Goal: Information Seeking & Learning: Learn about a topic

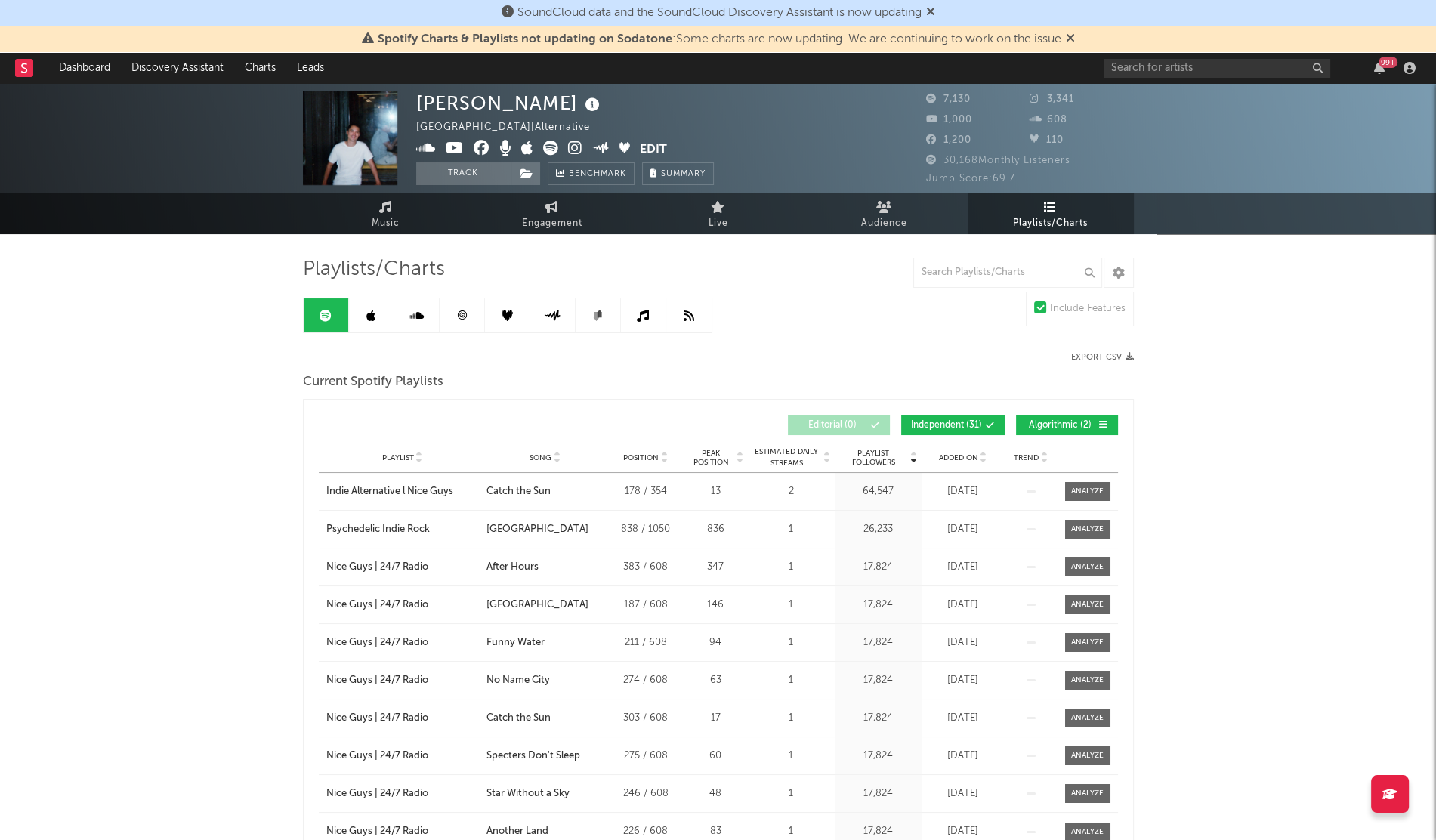
click at [1193, 82] on div "99 +" at bounding box center [1262, 68] width 317 height 30
click at [1173, 77] on div "99 +" at bounding box center [1262, 68] width 317 height 30
click at [1154, 69] on input "text" at bounding box center [1216, 68] width 226 height 19
type input "[PERSON_NAME]"
click at [1134, 112] on div at bounding box center [1128, 103] width 34 height 34
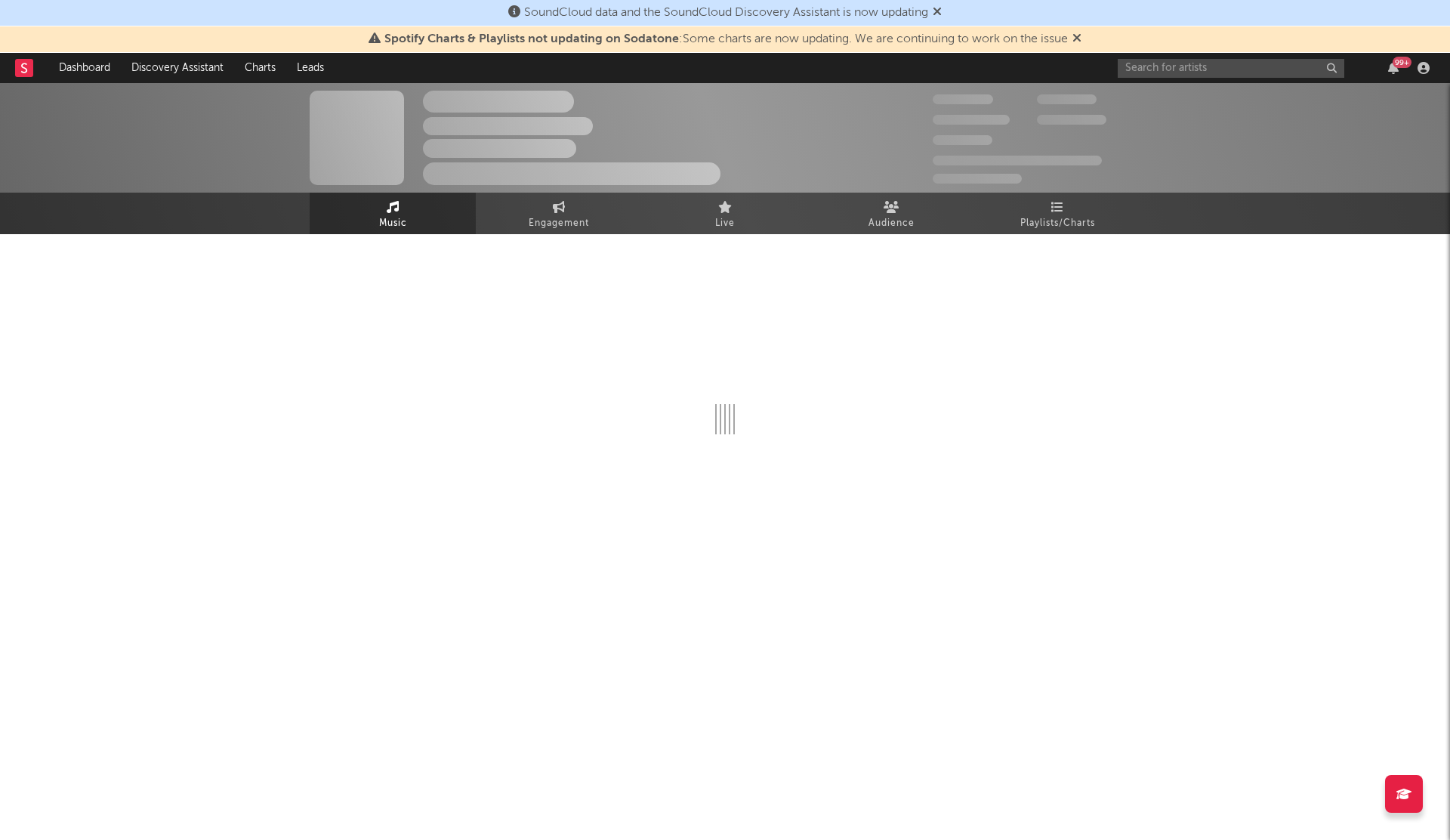
select select "1w"
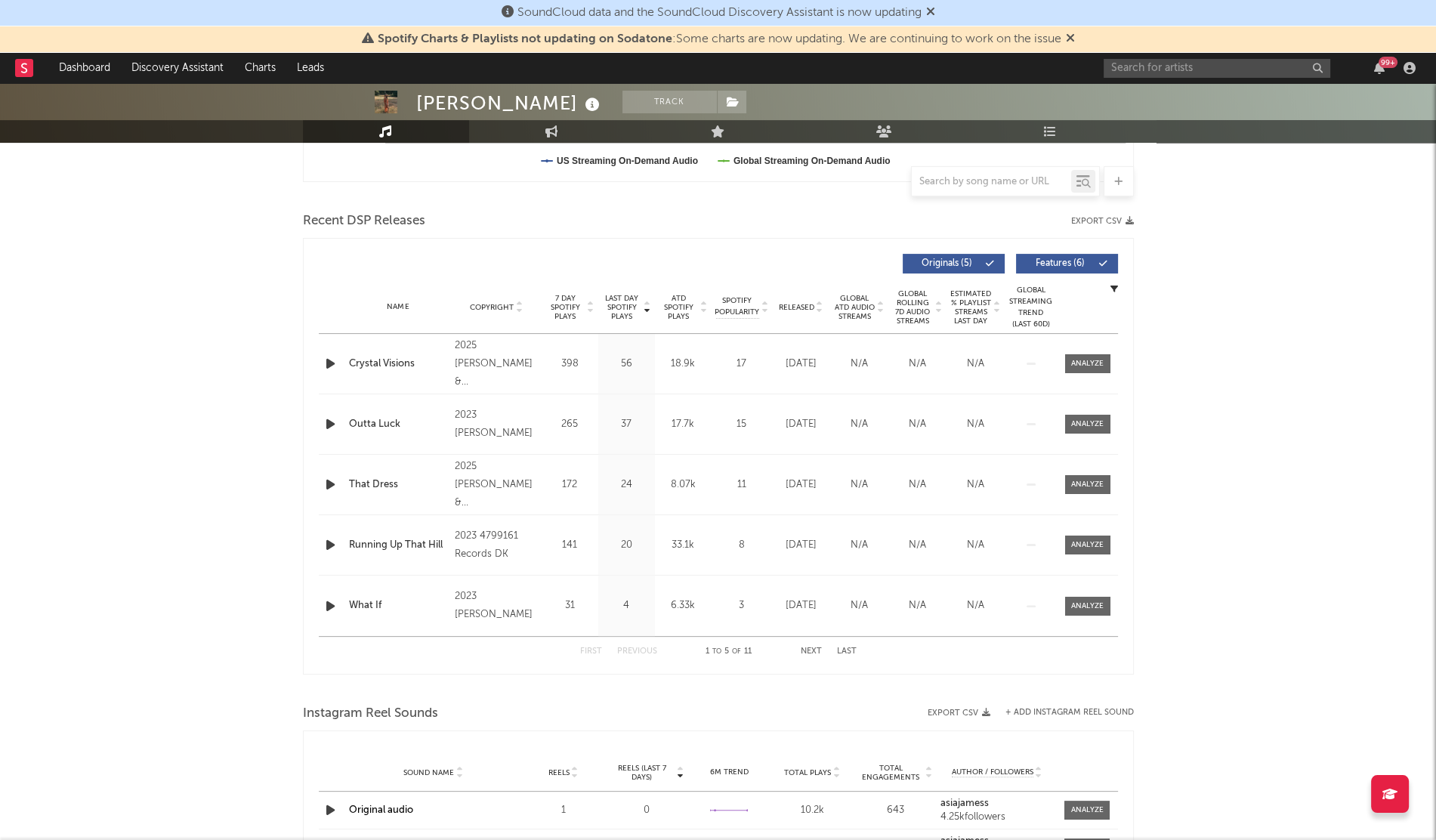
scroll to position [474, 0]
click at [329, 356] on icon "button" at bounding box center [330, 362] width 16 height 19
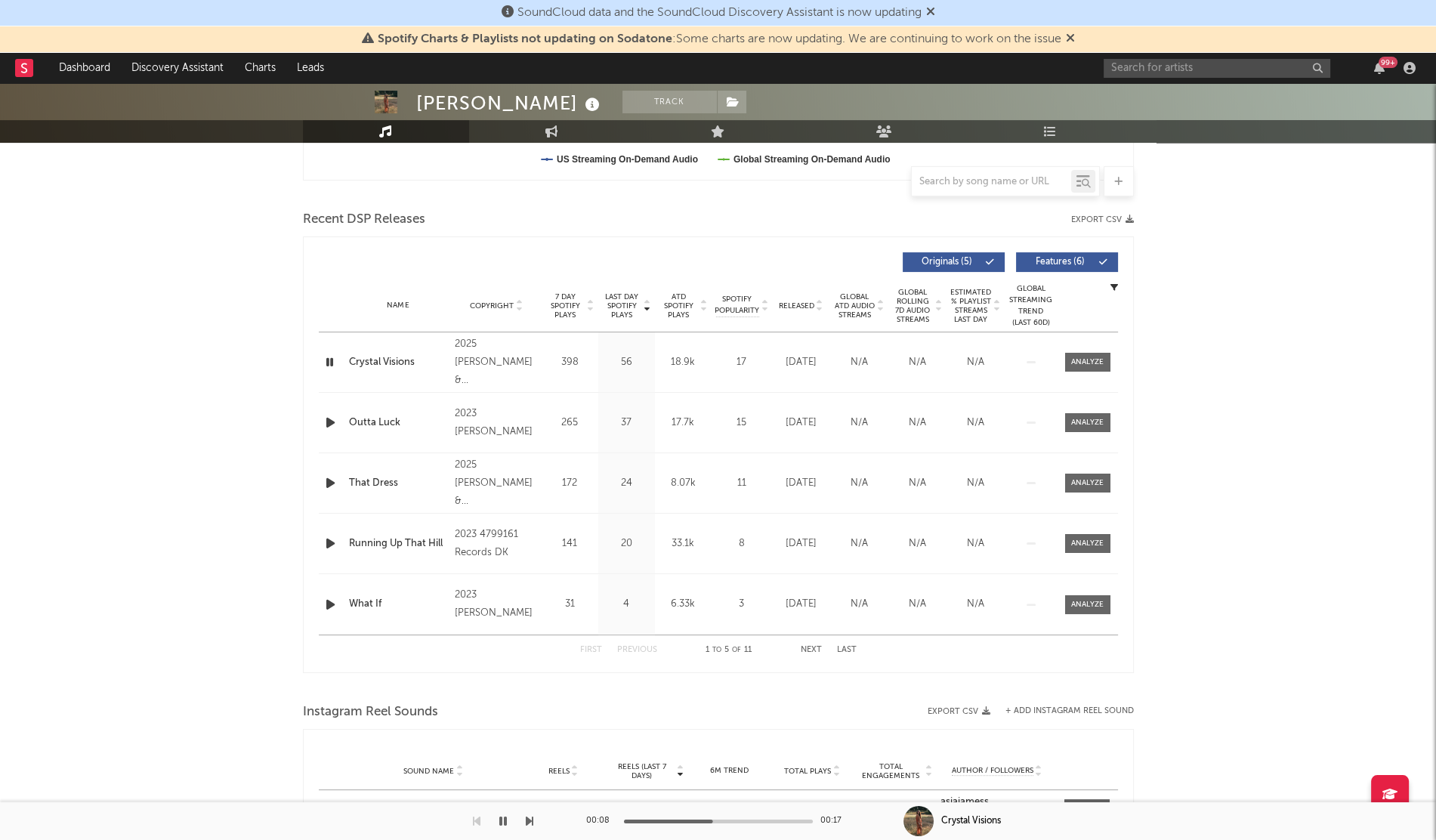
click at [1286, 321] on div "Asia [PERSON_NAME] Track [GEOGRAPHIC_DATA] | Pop Edit Track Benchmark Summary 6…" at bounding box center [718, 566] width 1436 height 1917
click at [61, 498] on div "Asia [PERSON_NAME] Track [GEOGRAPHIC_DATA] | Pop Edit Track Benchmark Summary 6…" at bounding box center [718, 566] width 1436 height 1917
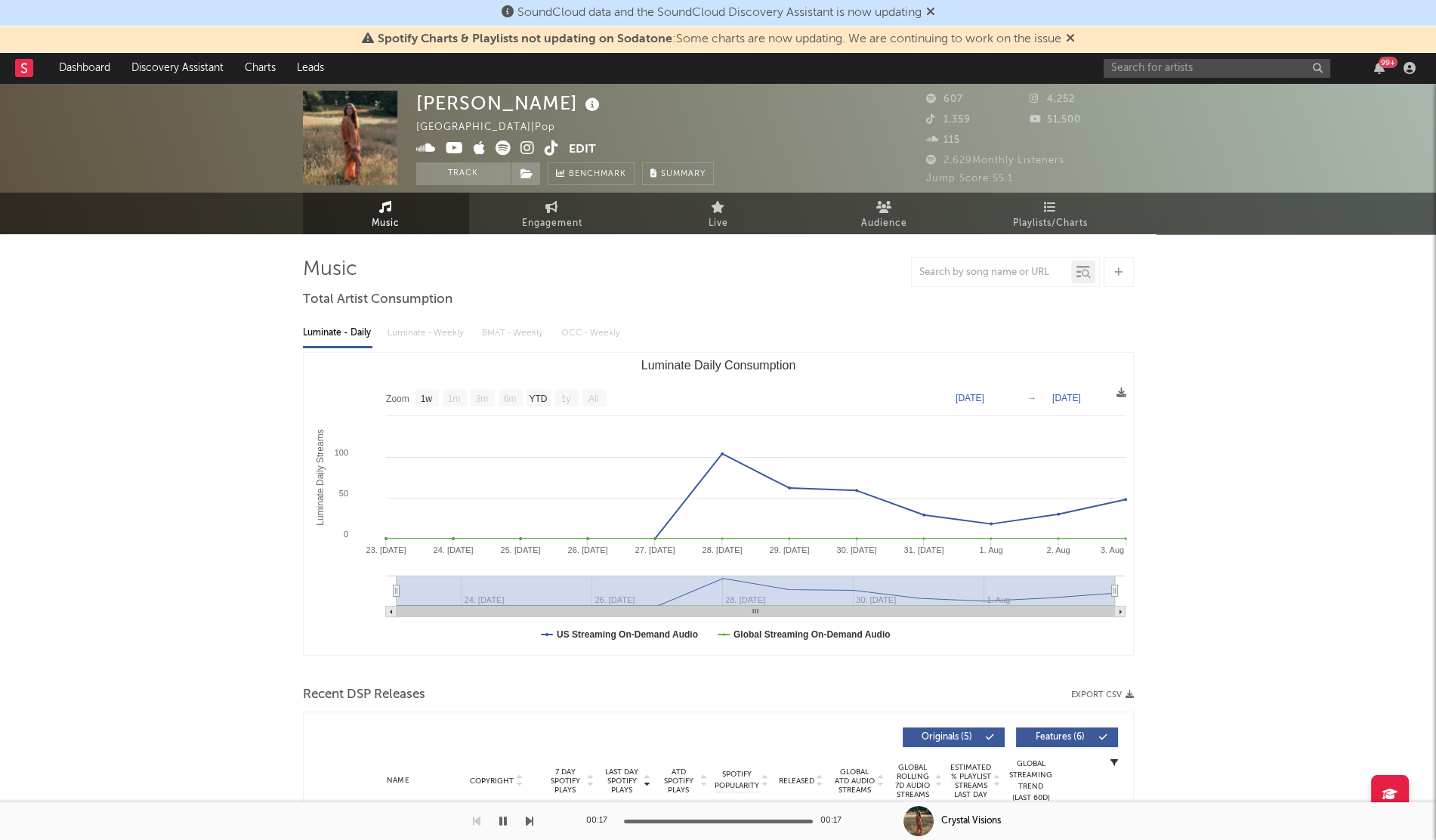
click at [452, 147] on icon at bounding box center [454, 148] width 18 height 15
click at [529, 150] on icon at bounding box center [527, 148] width 14 height 15
click at [1173, 65] on input "text" at bounding box center [1216, 68] width 226 height 19
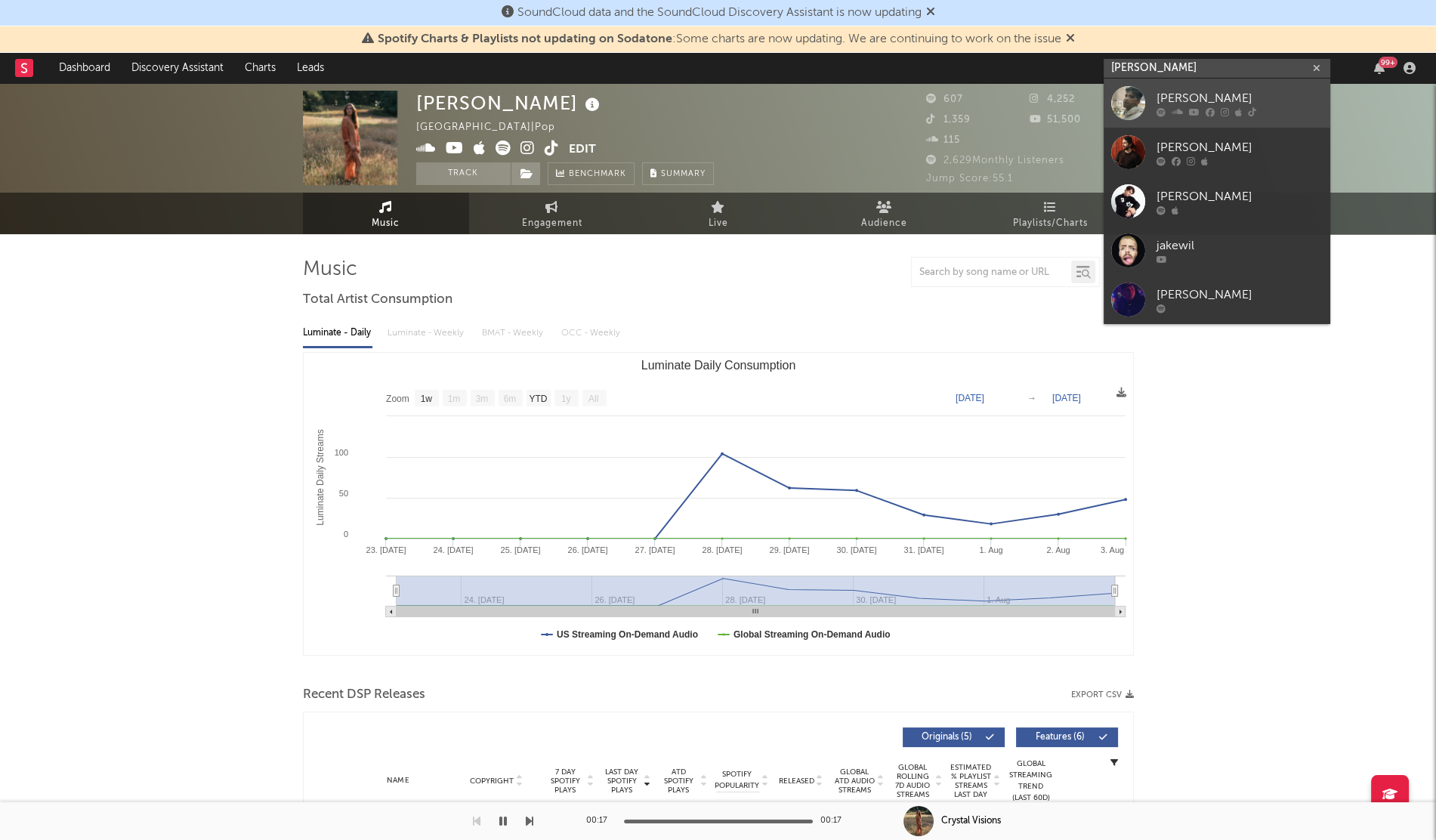
type input "[PERSON_NAME]"
click at [1124, 105] on div at bounding box center [1128, 103] width 34 height 34
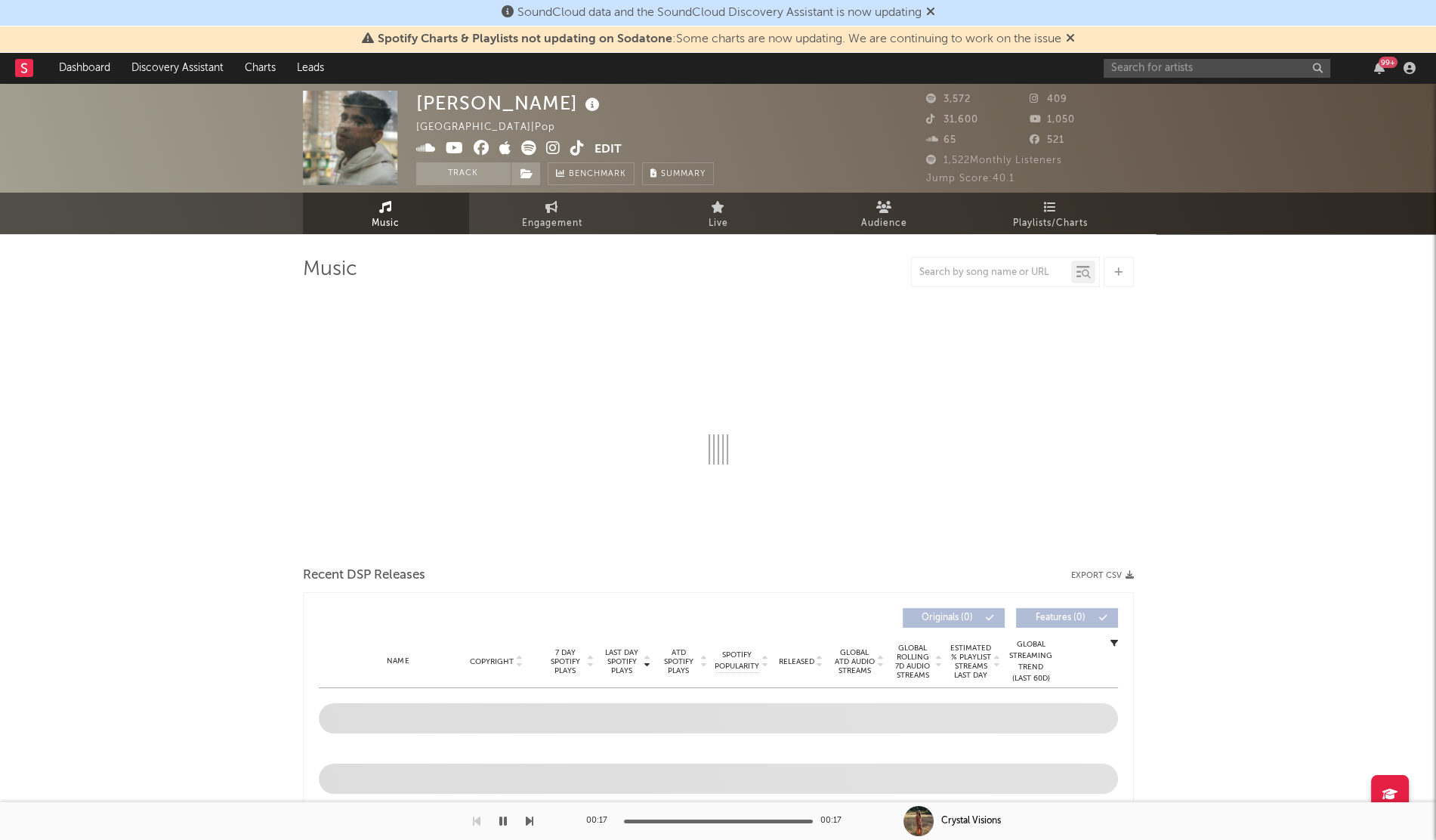
select select "6m"
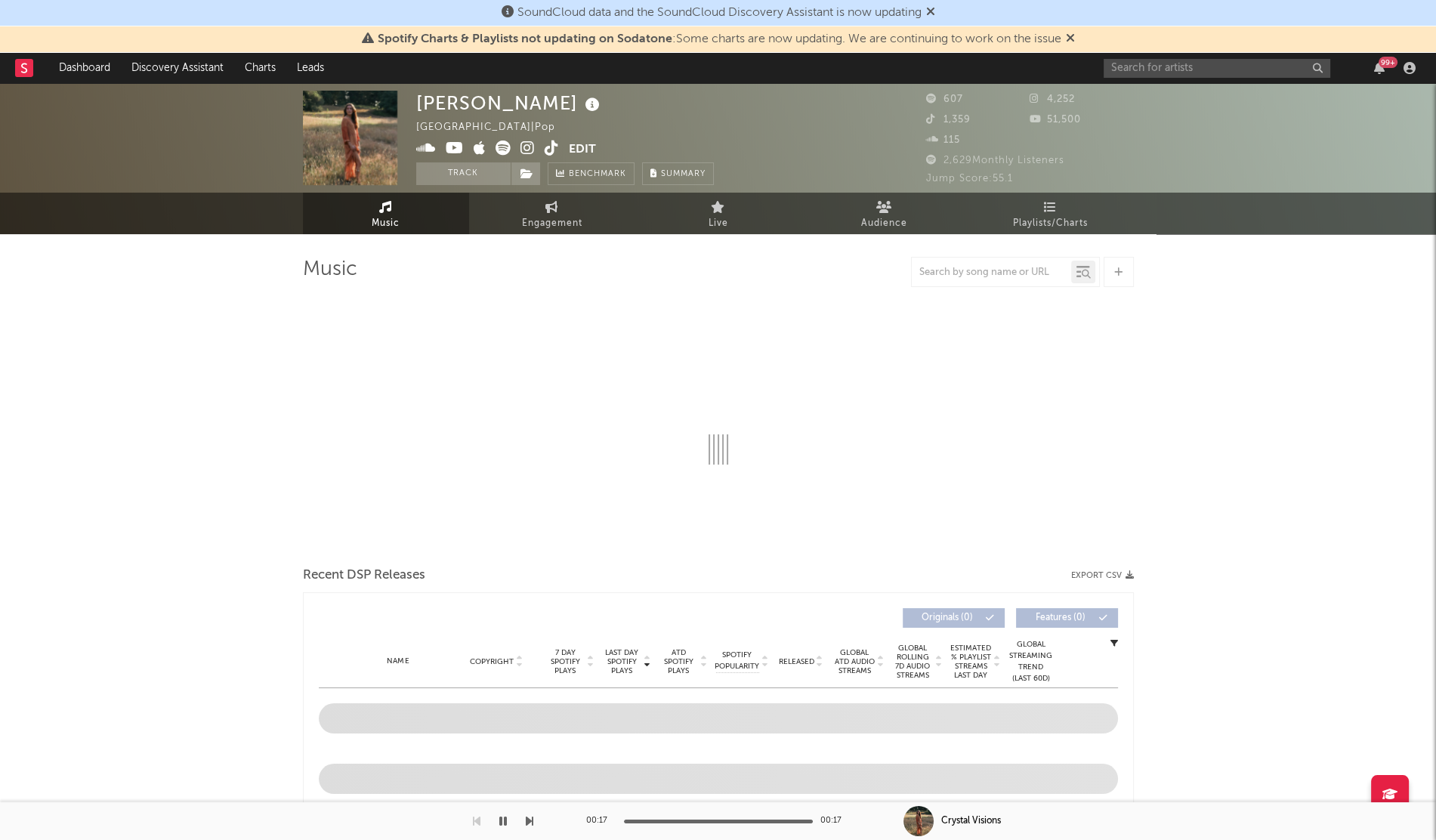
select select "1w"
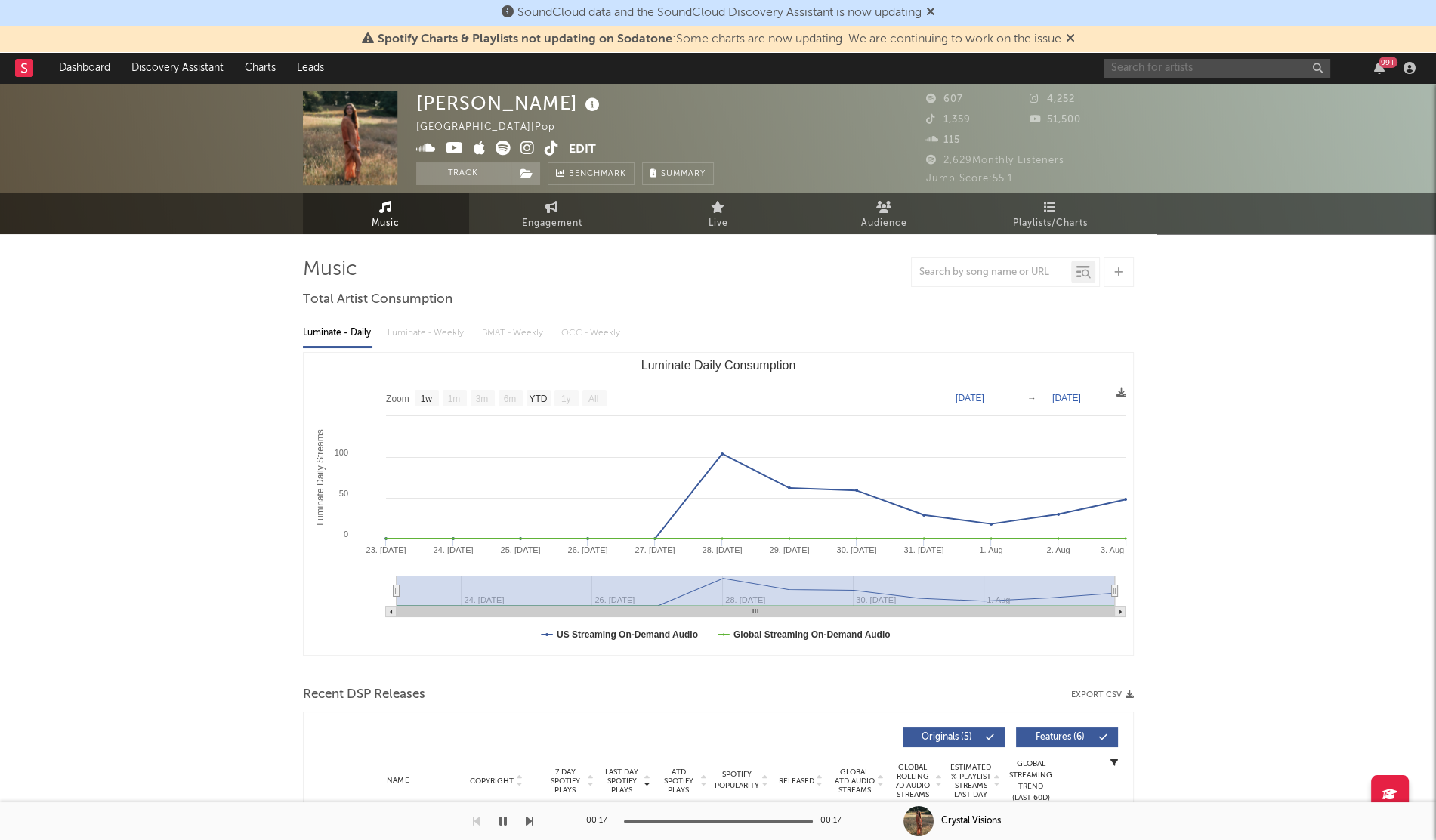
click at [1119, 76] on input "text" at bounding box center [1216, 68] width 226 height 19
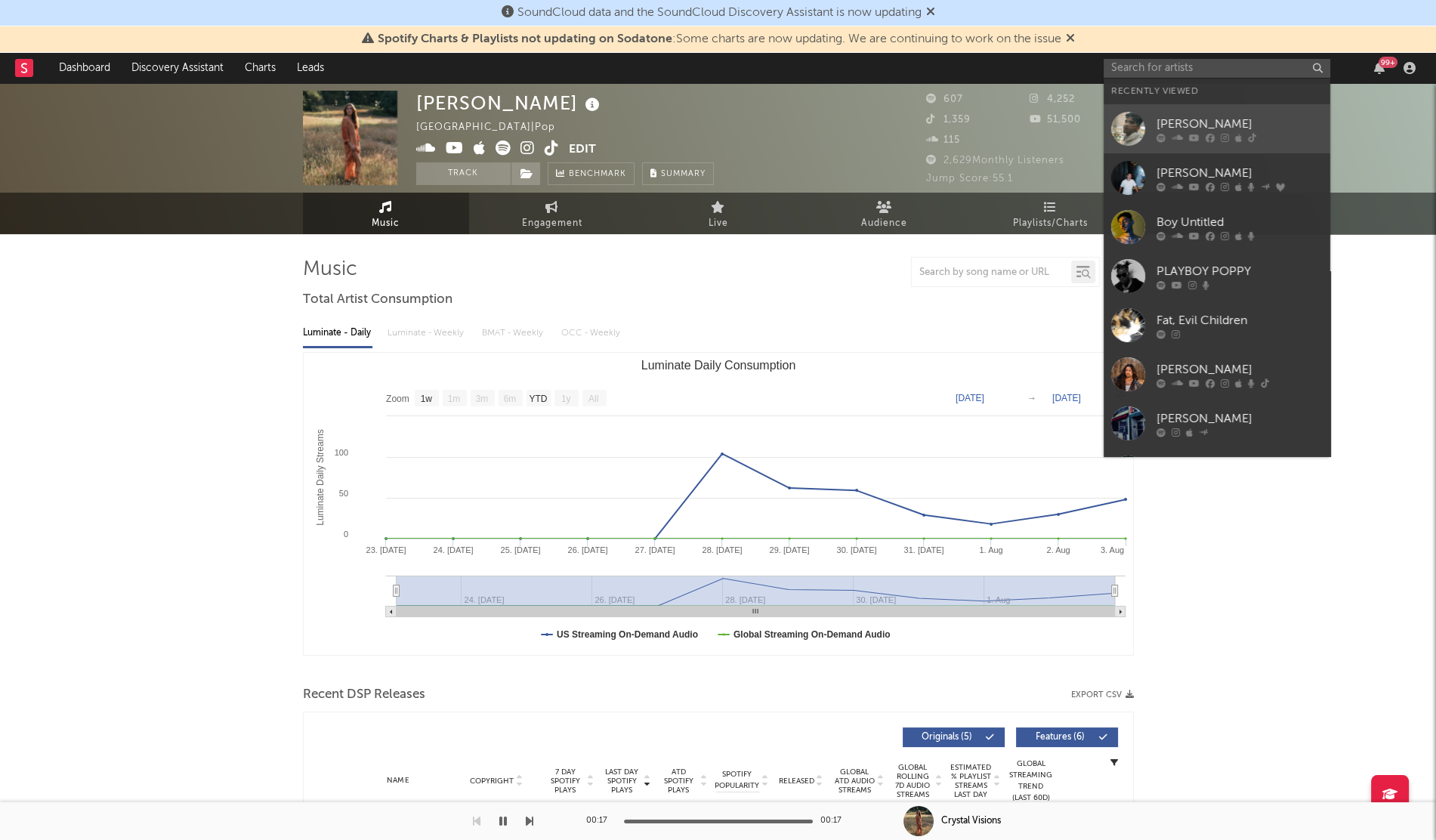
click at [1137, 129] on div at bounding box center [1128, 129] width 34 height 34
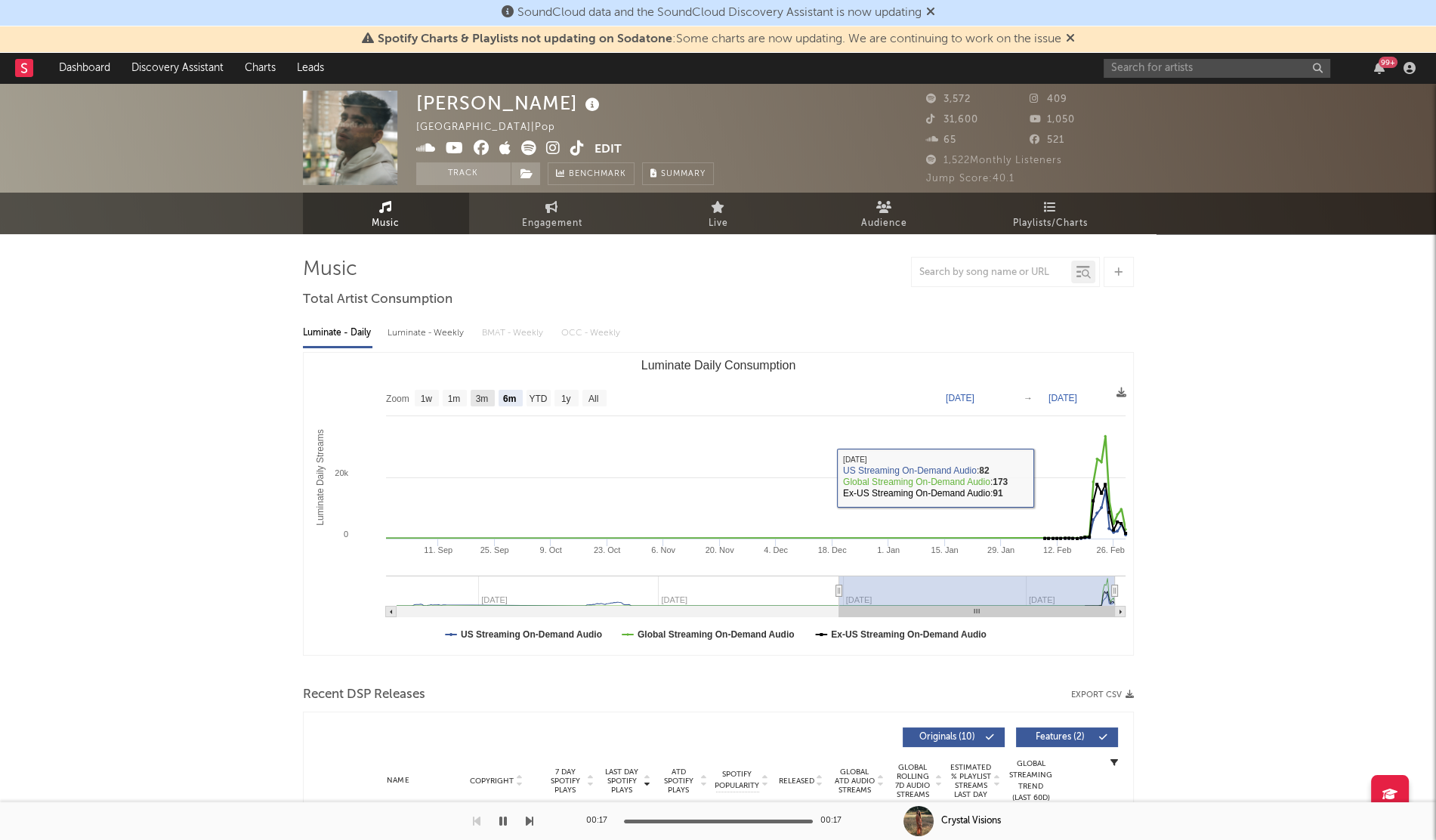
click at [488, 399] on text "3m" at bounding box center [481, 398] width 13 height 10
select select "3m"
type input "[DATE]"
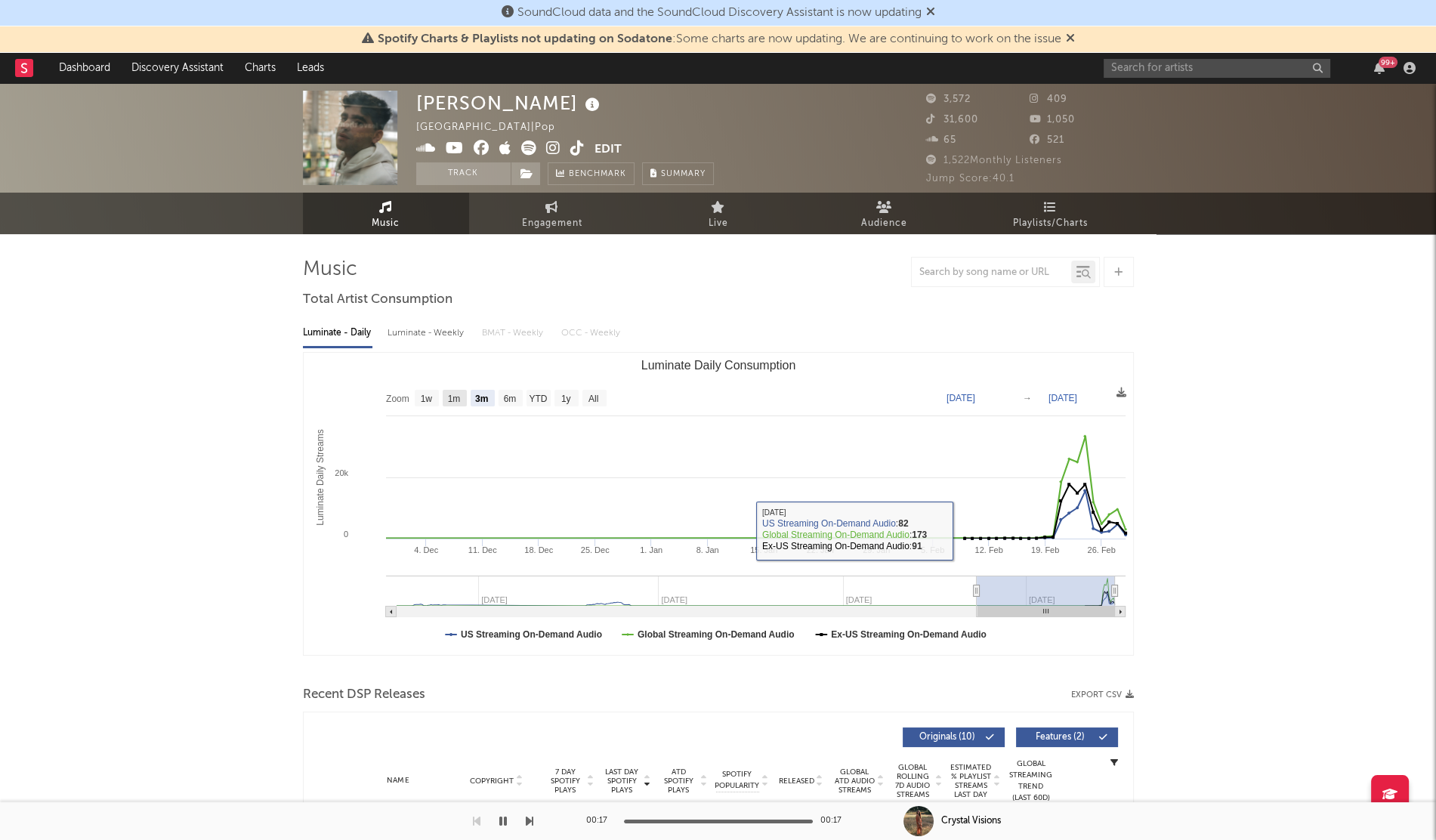
click at [463, 399] on rect "Luminate Daily Consumption" at bounding box center [455, 398] width 25 height 17
select select "1m"
type input "[DATE]"
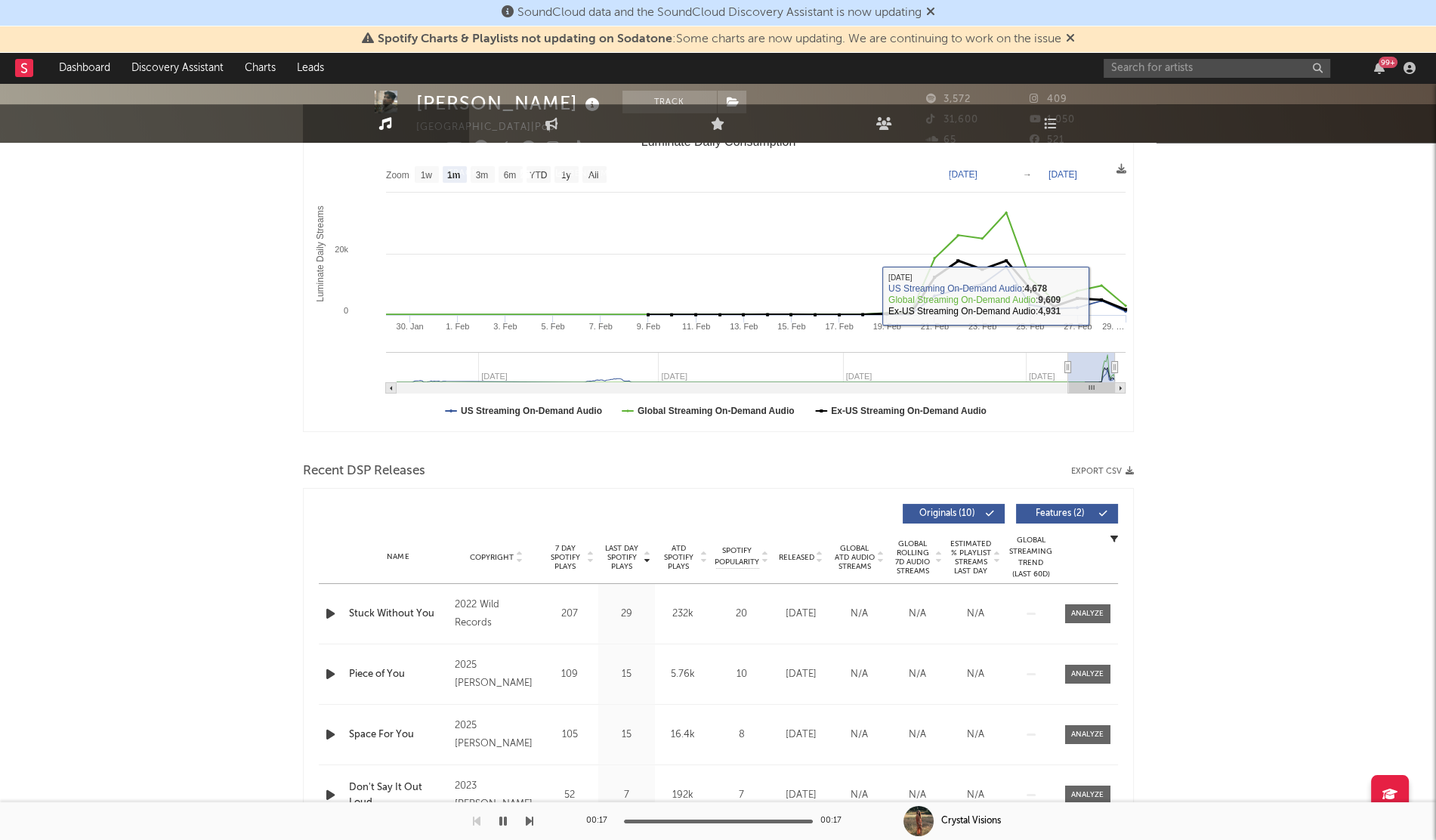
scroll to position [10, 0]
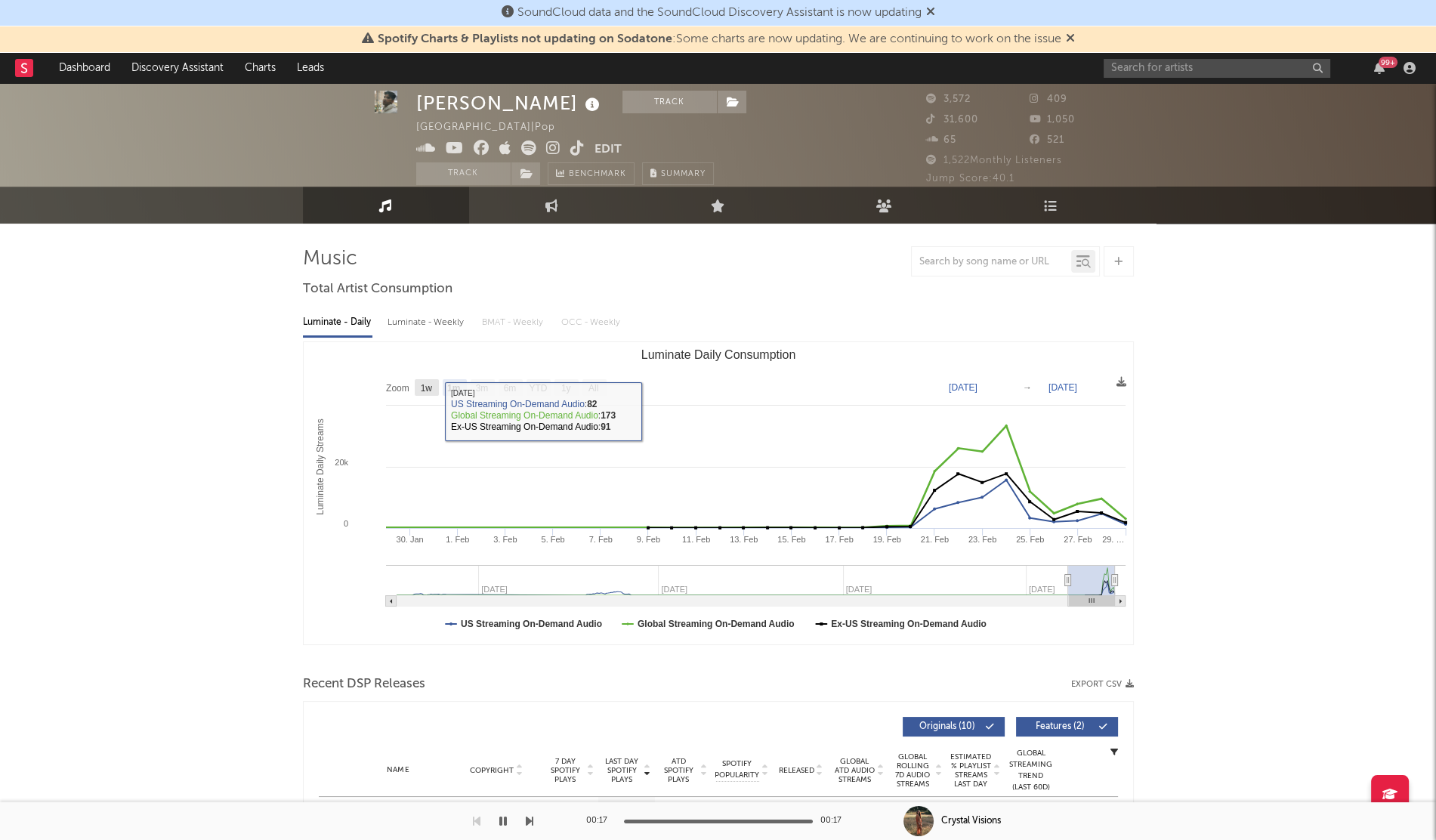
click at [428, 386] on text "1w" at bounding box center [425, 387] width 12 height 10
select select "1w"
type input "[DATE]"
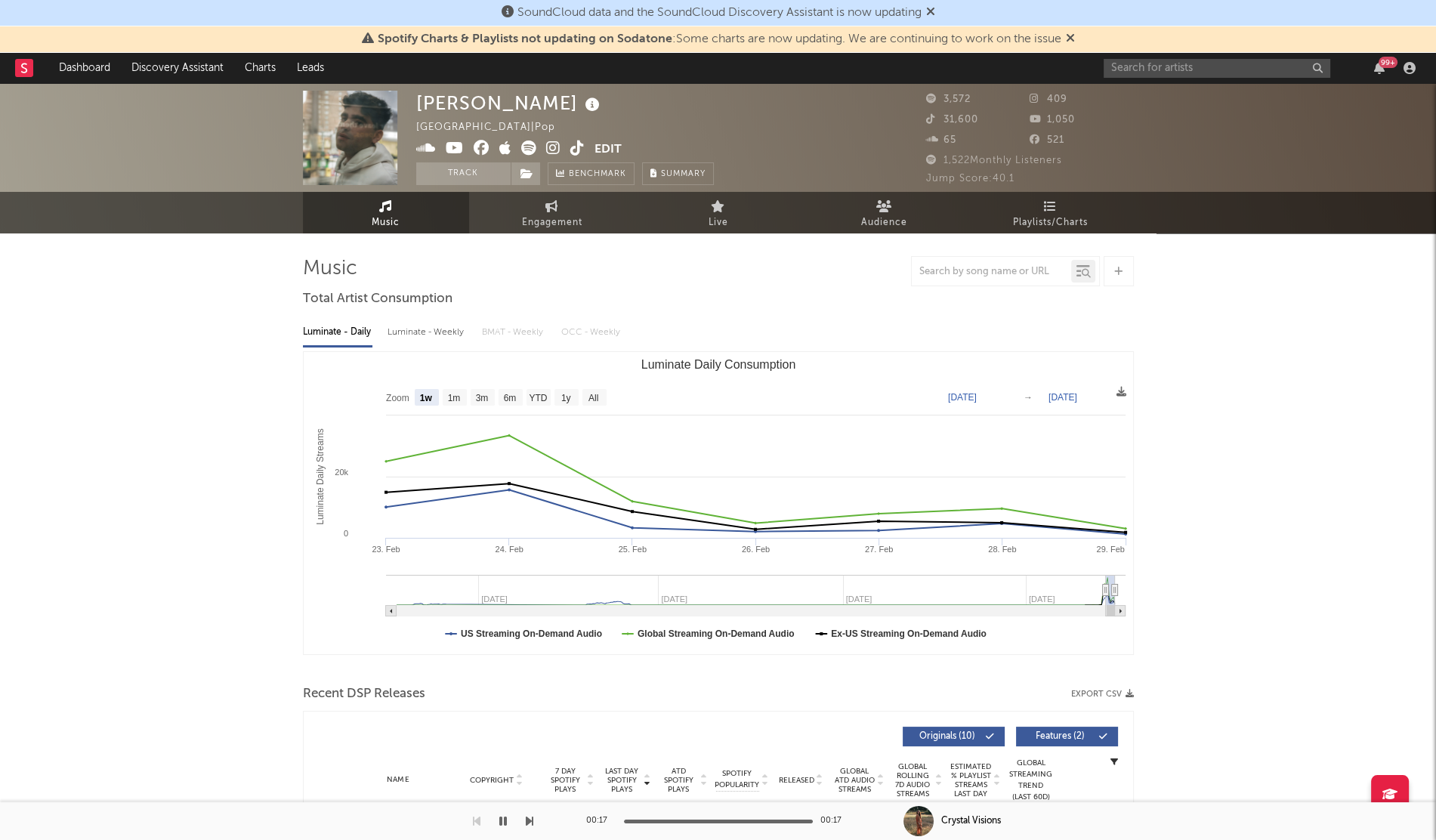
scroll to position [0, 0]
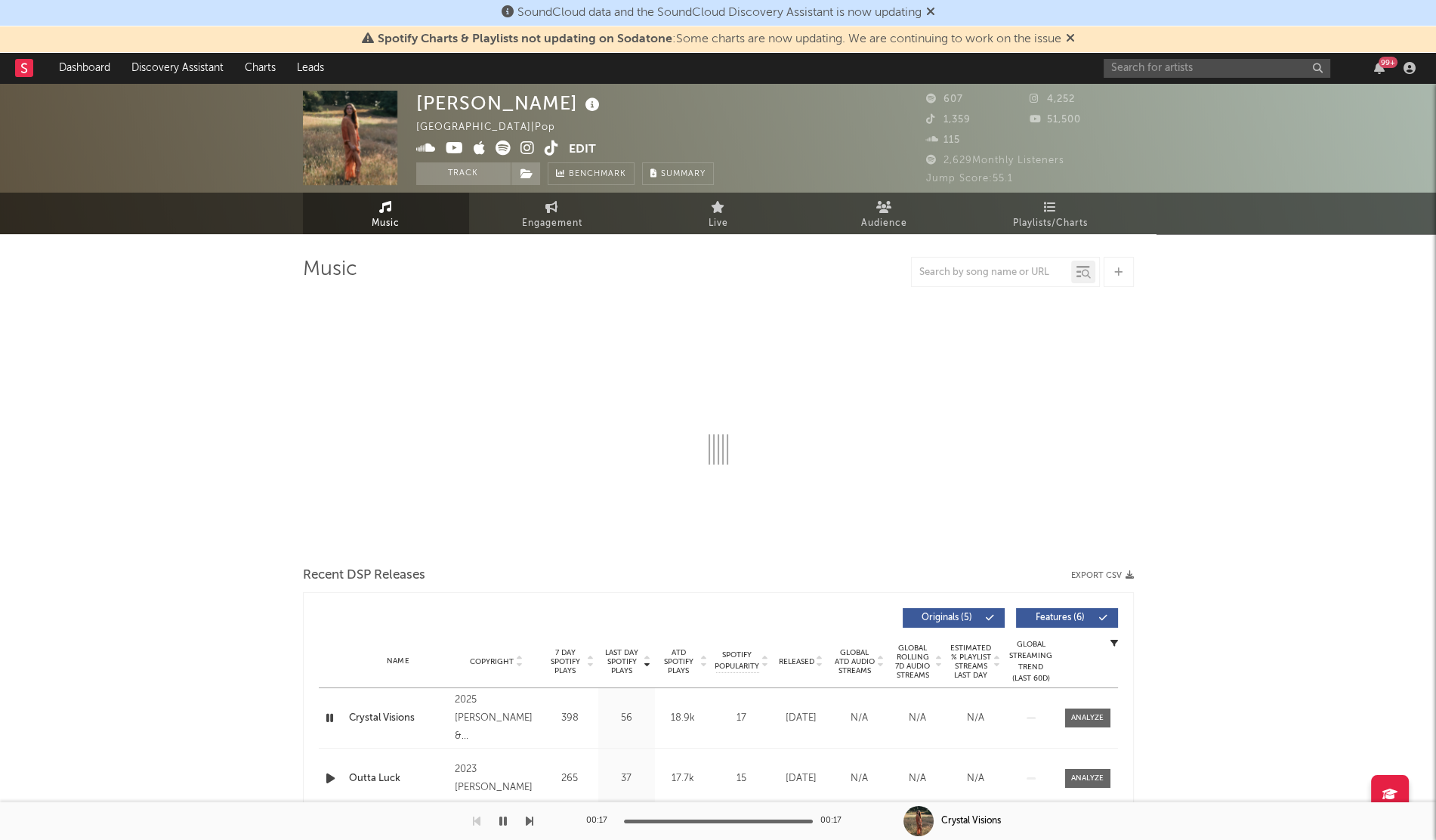
select select "1w"
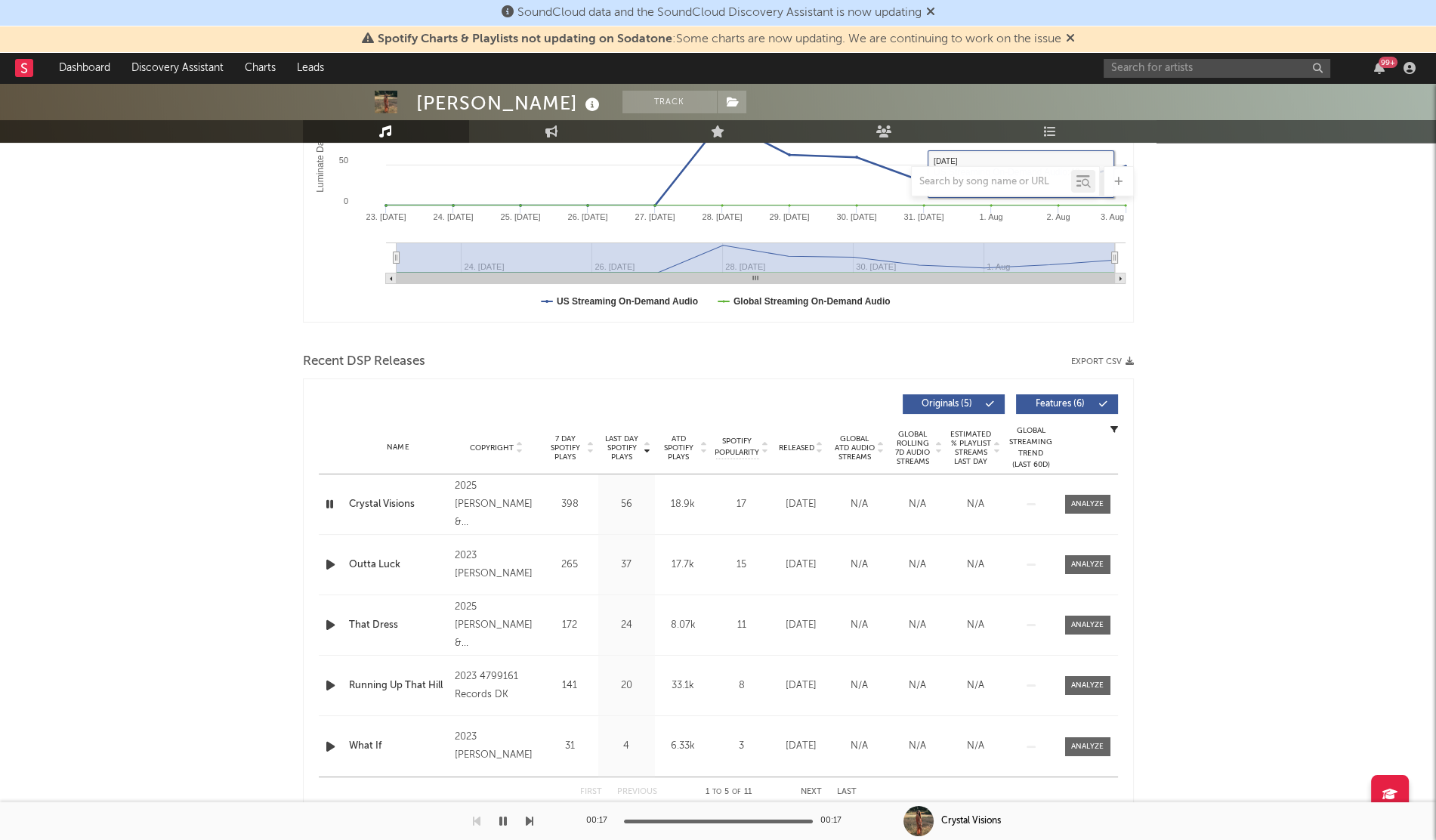
scroll to position [333, 0]
click at [1150, 78] on div "99 +" at bounding box center [1262, 68] width 317 height 30
click at [1140, 68] on input "text" at bounding box center [1216, 68] width 226 height 19
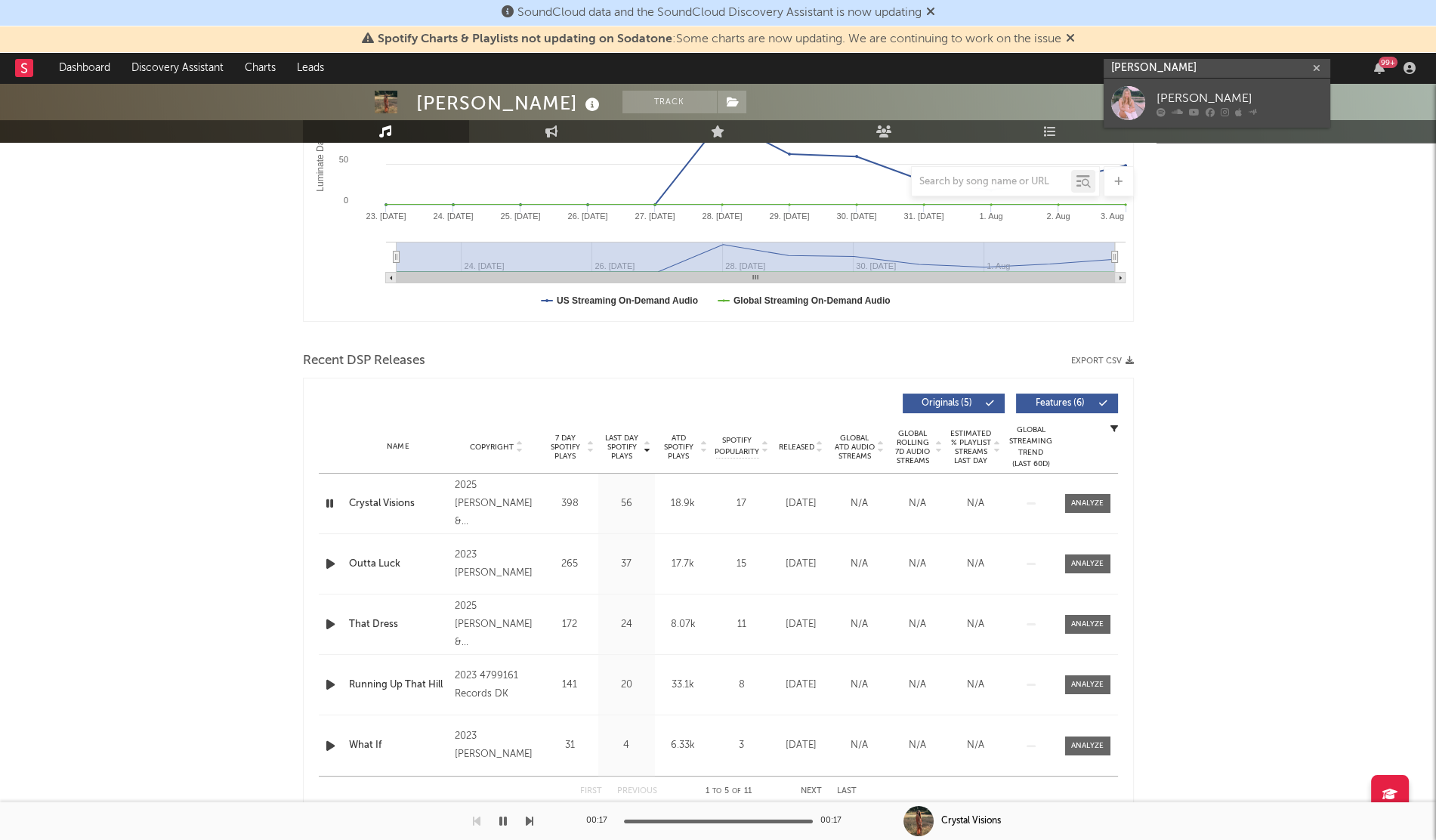
type input "[PERSON_NAME]"
click at [1120, 96] on div at bounding box center [1128, 103] width 34 height 34
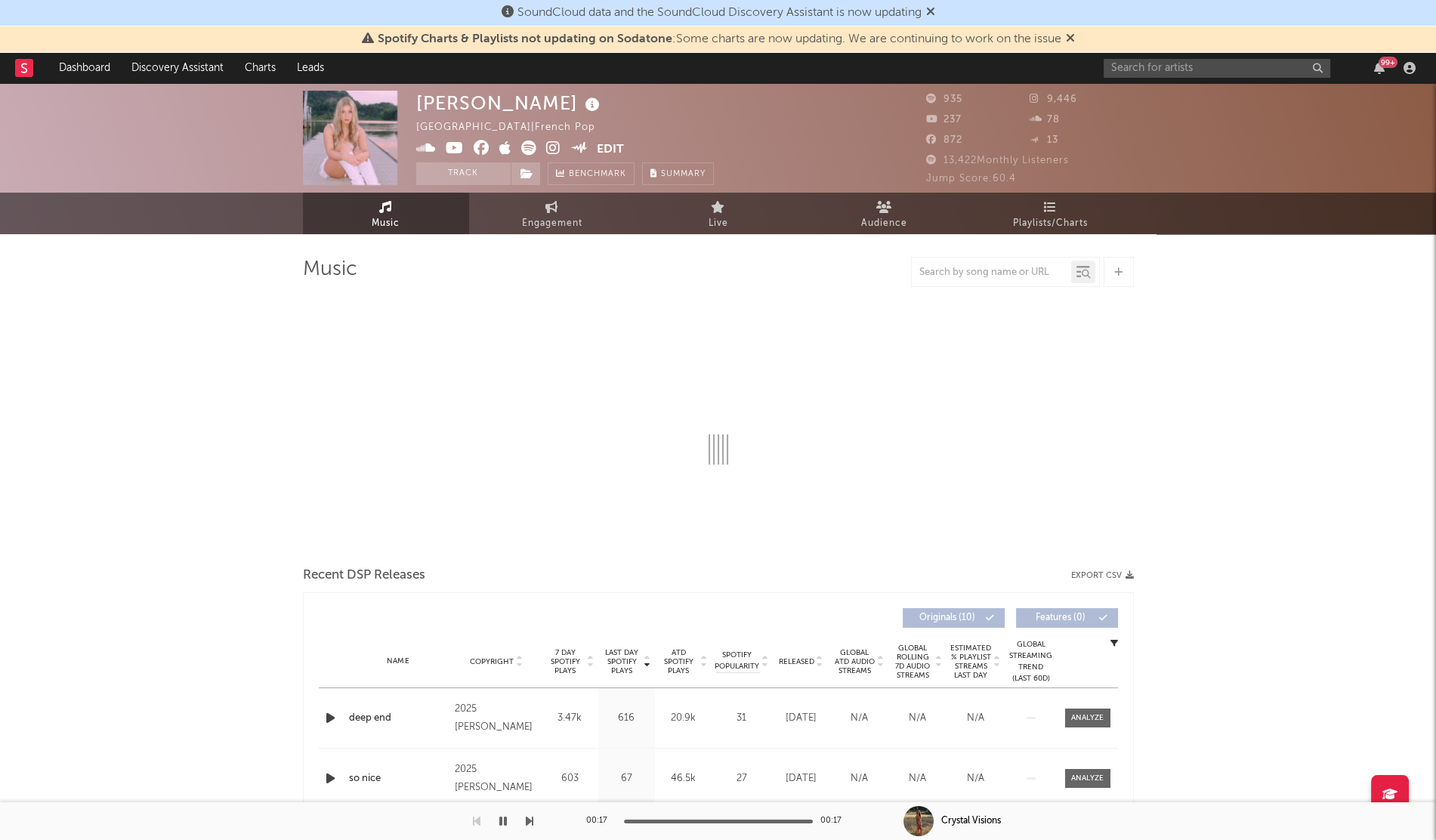
select select "6m"
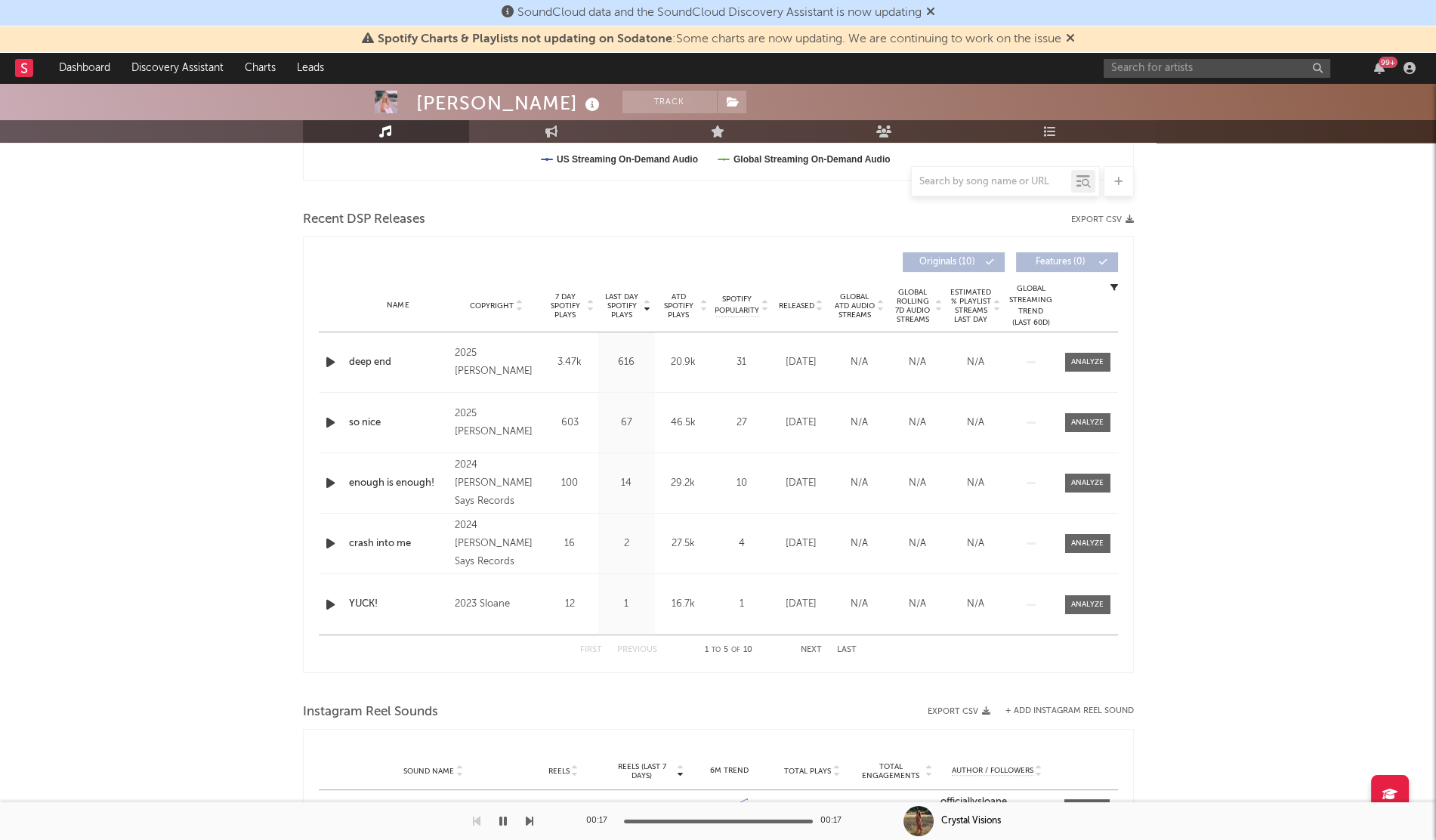
scroll to position [483, 0]
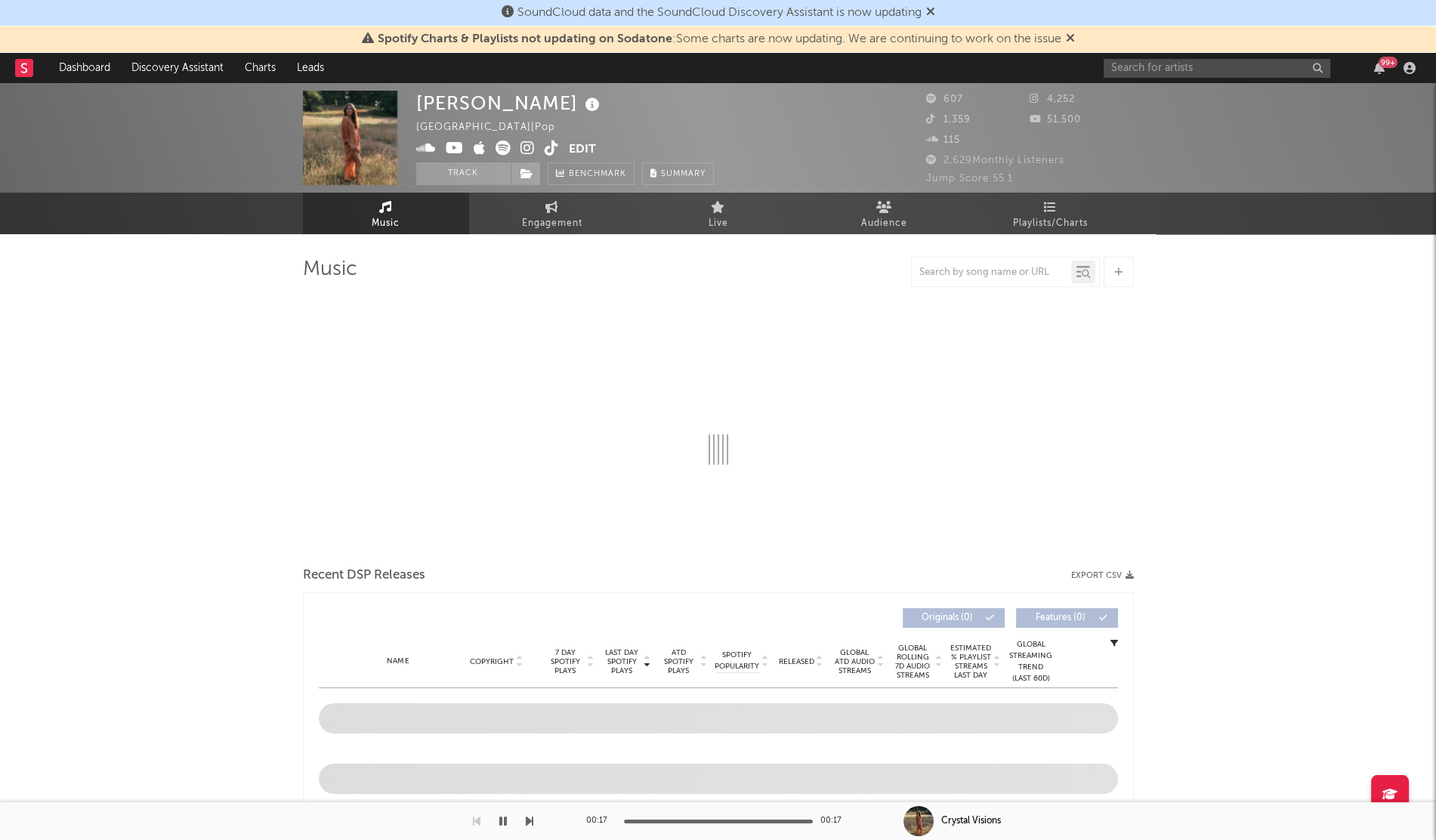
select select "1w"
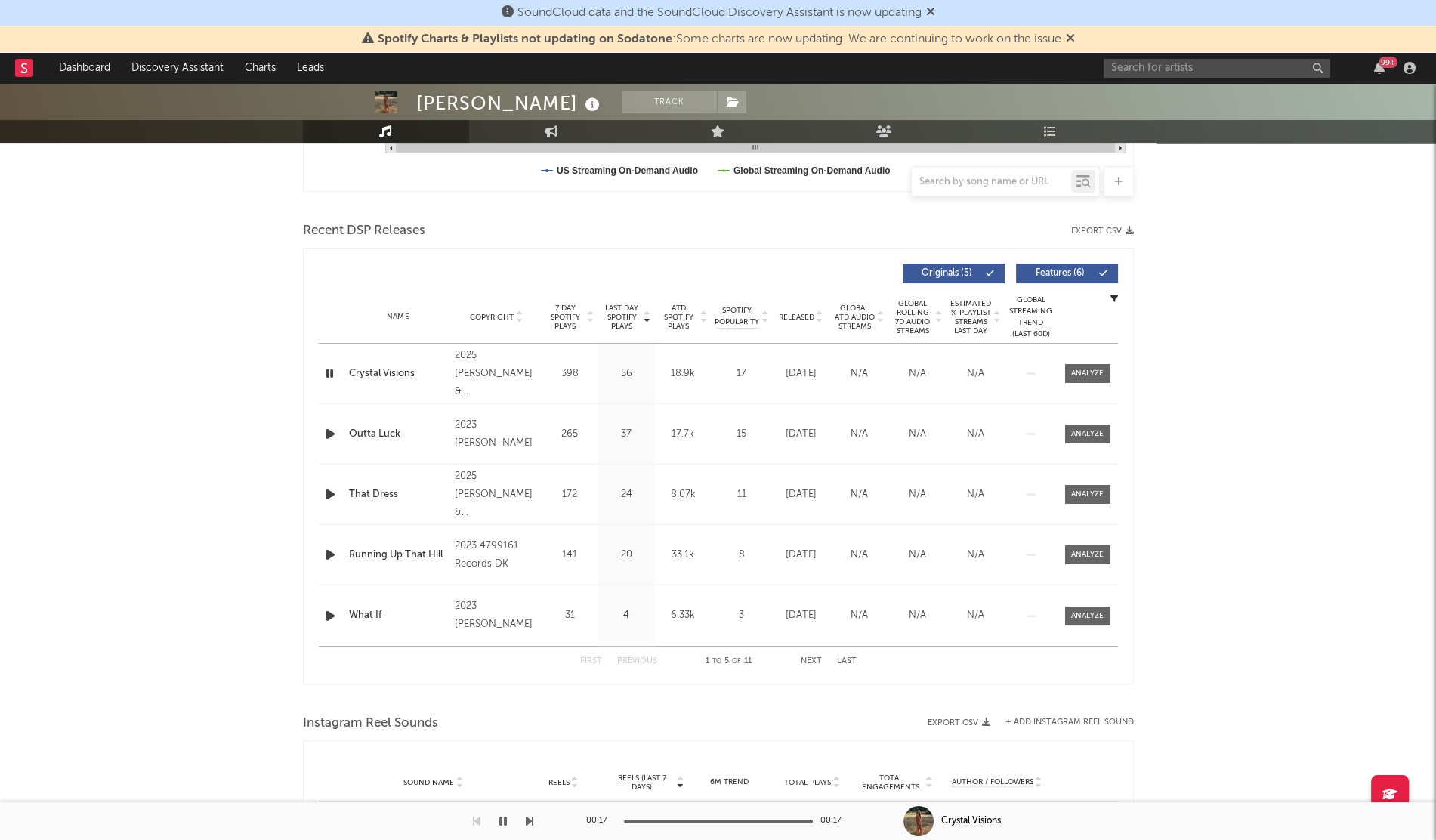
scroll to position [464, 0]
click at [513, 364] on div "2025 [PERSON_NAME] & [PERSON_NAME]" at bounding box center [495, 372] width 82 height 54
click at [392, 366] on div "Crystal Visions" at bounding box center [398, 373] width 99 height 15
click at [1148, 44] on div "Spotify Charts & Playlists not updating on Sodatone : Some charts are now updat…" at bounding box center [718, 40] width 1436 height 27
click at [1119, 59] on input "text" at bounding box center [1216, 68] width 226 height 19
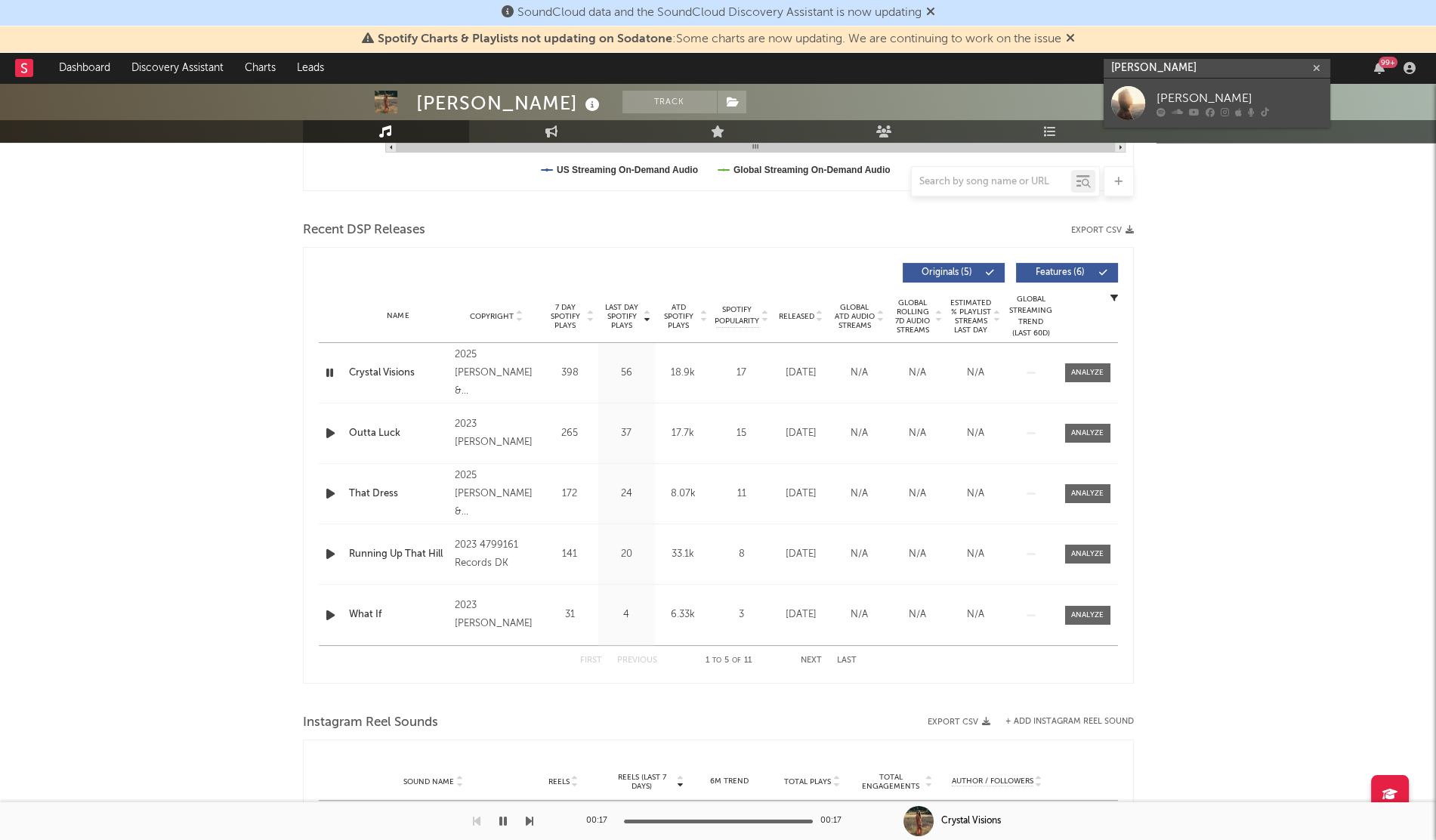
type input "[PERSON_NAME]"
click at [1125, 86] on div at bounding box center [1128, 103] width 34 height 34
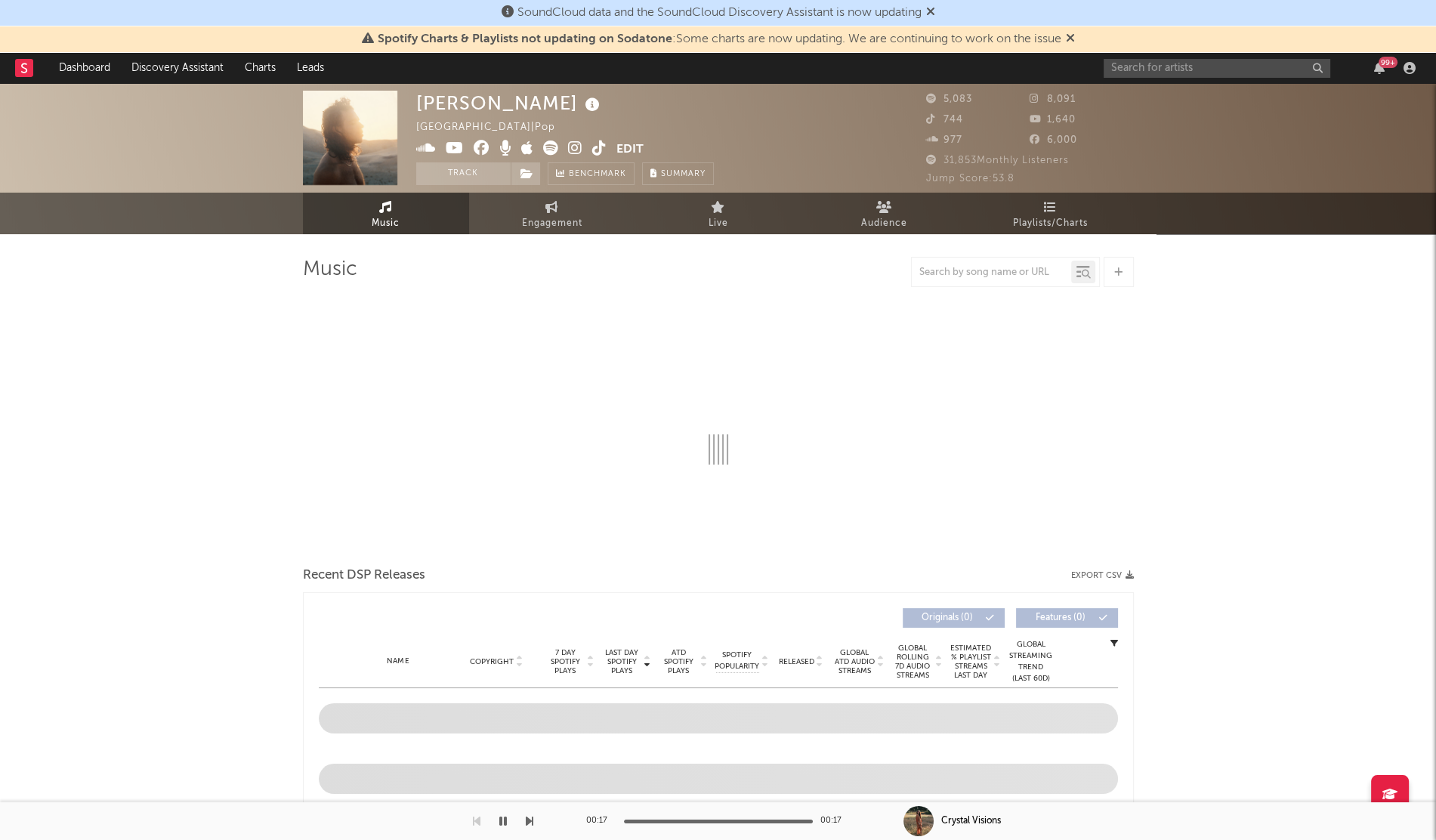
select select "1w"
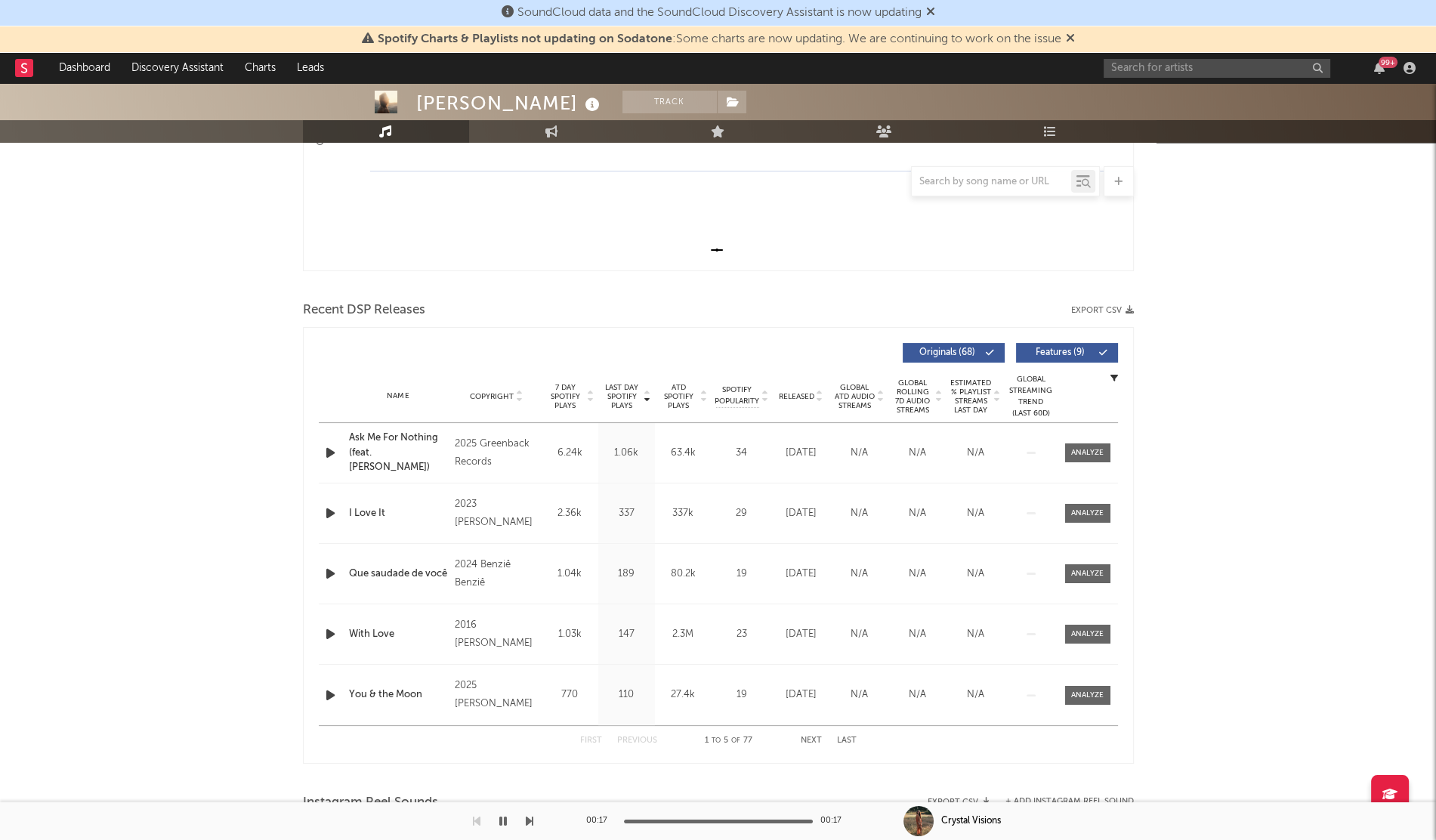
scroll to position [396, 0]
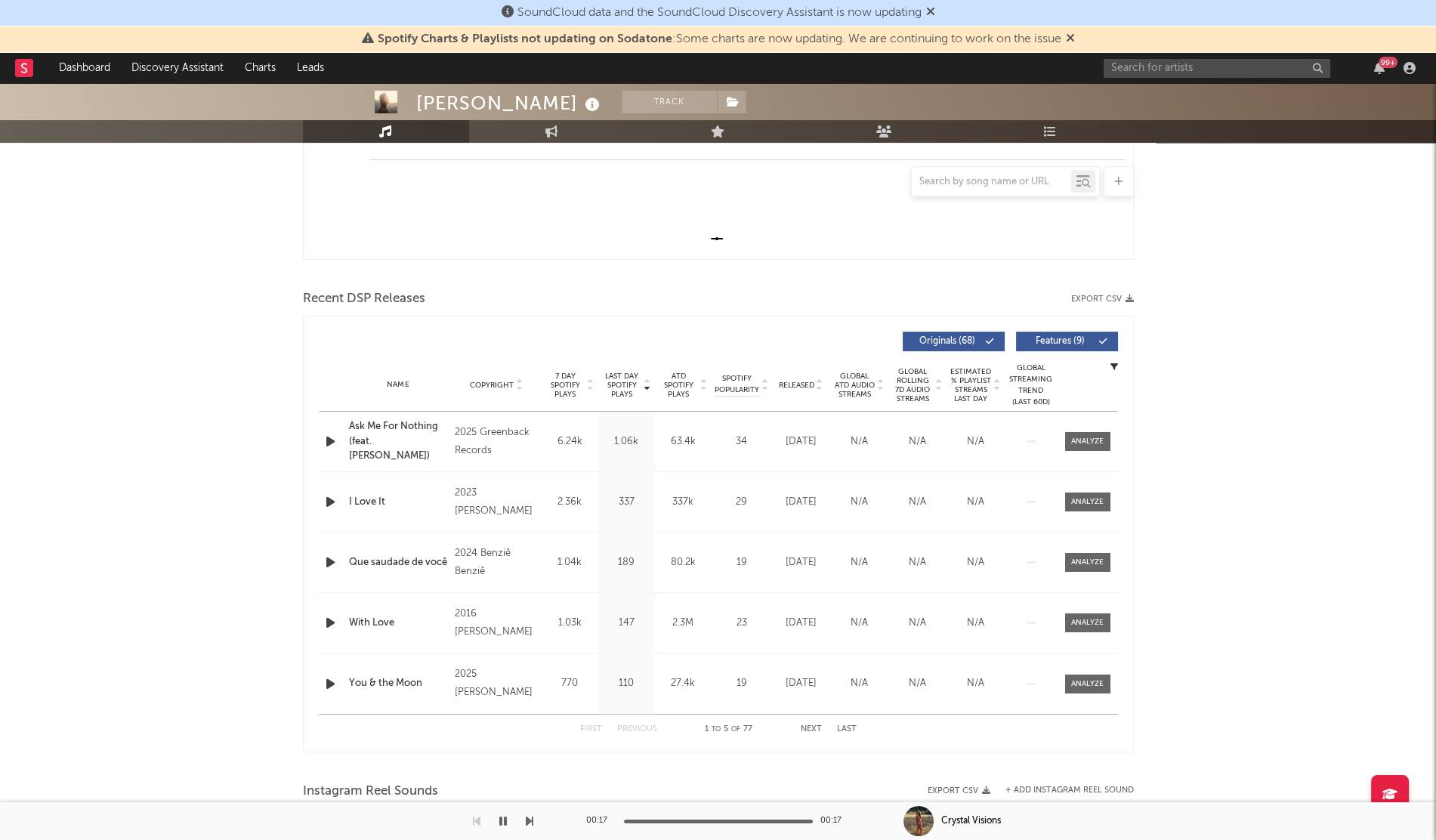
click at [790, 376] on div "Name Copyright Label Album Names Composer Names 7 Day Spotify Plays Last Day Sp…" at bounding box center [717, 385] width 799 height 53
click at [789, 381] on span "Released" at bounding box center [796, 385] width 35 height 9
drag, startPoint x: 412, startPoint y: 455, endPoint x: 329, endPoint y: 443, distance: 83.9
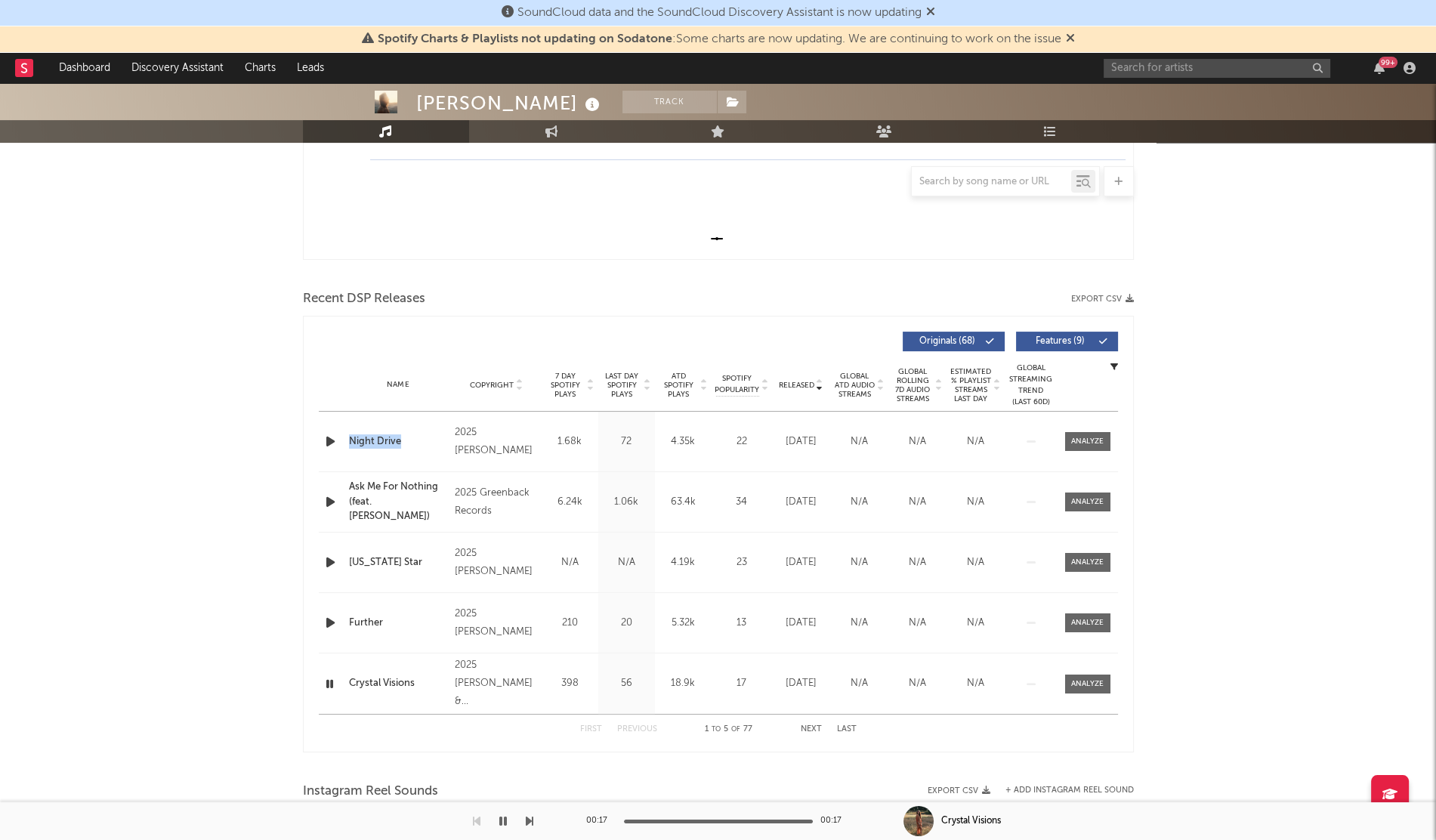
click at [329, 443] on div "Name Night Drive Copyright 2025 [PERSON_NAME] Label [PERSON_NAME] Album Names N…" at bounding box center [717, 440] width 799 height 60
copy div "Name Night Drive"
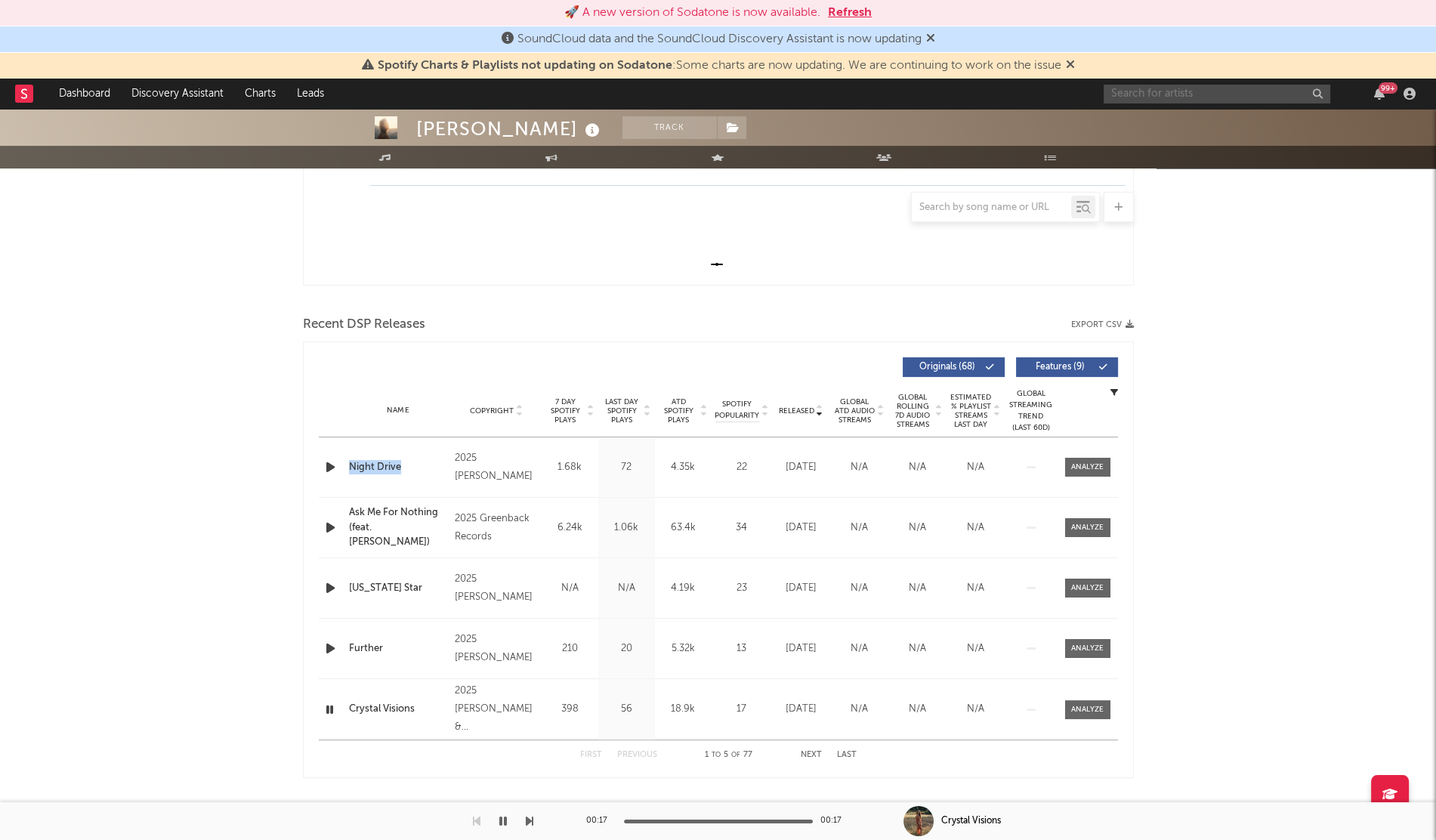
click at [1141, 91] on input "text" at bounding box center [1216, 94] width 226 height 19
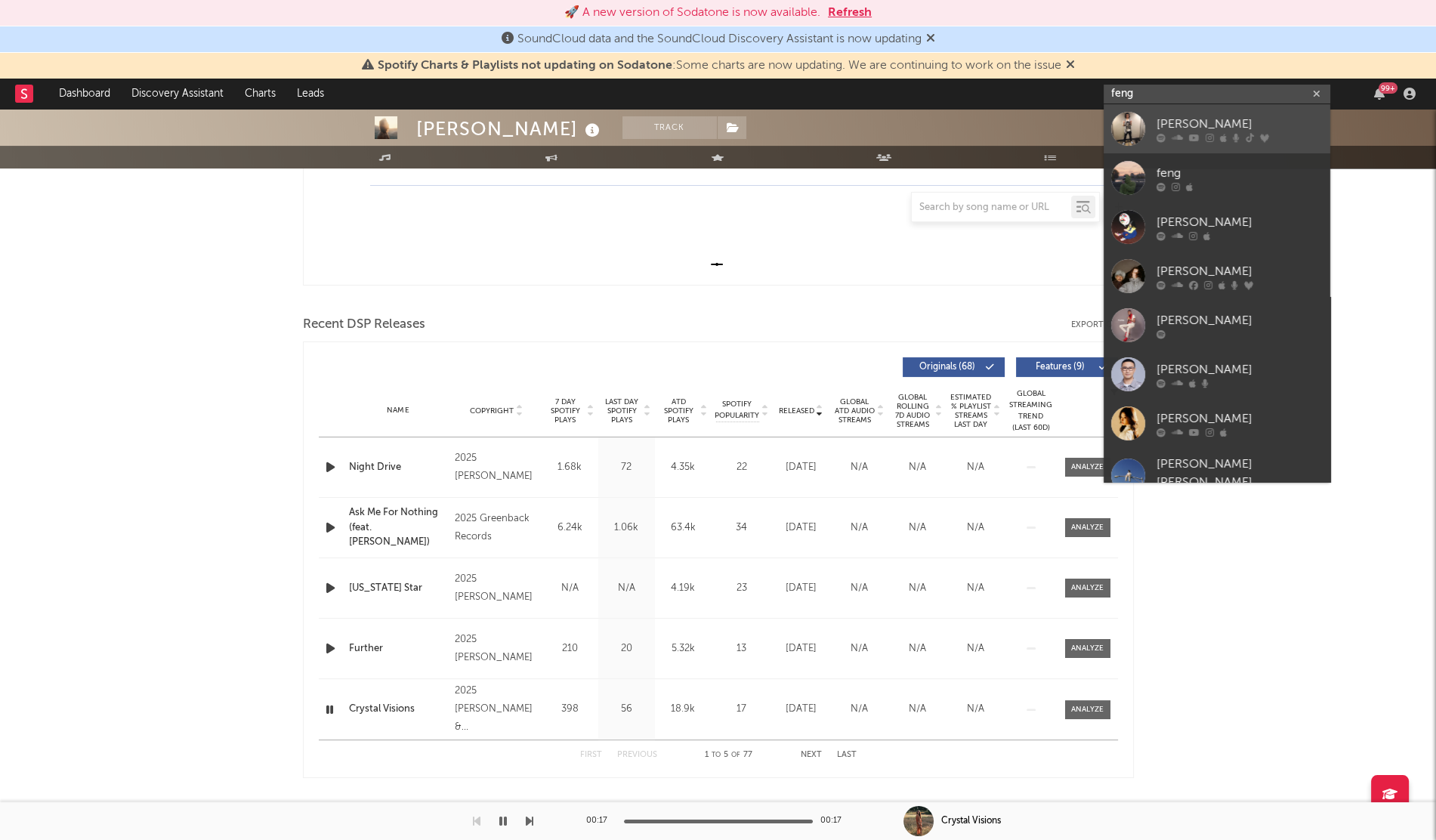
type input "feng"
click at [1138, 130] on div at bounding box center [1128, 129] width 34 height 34
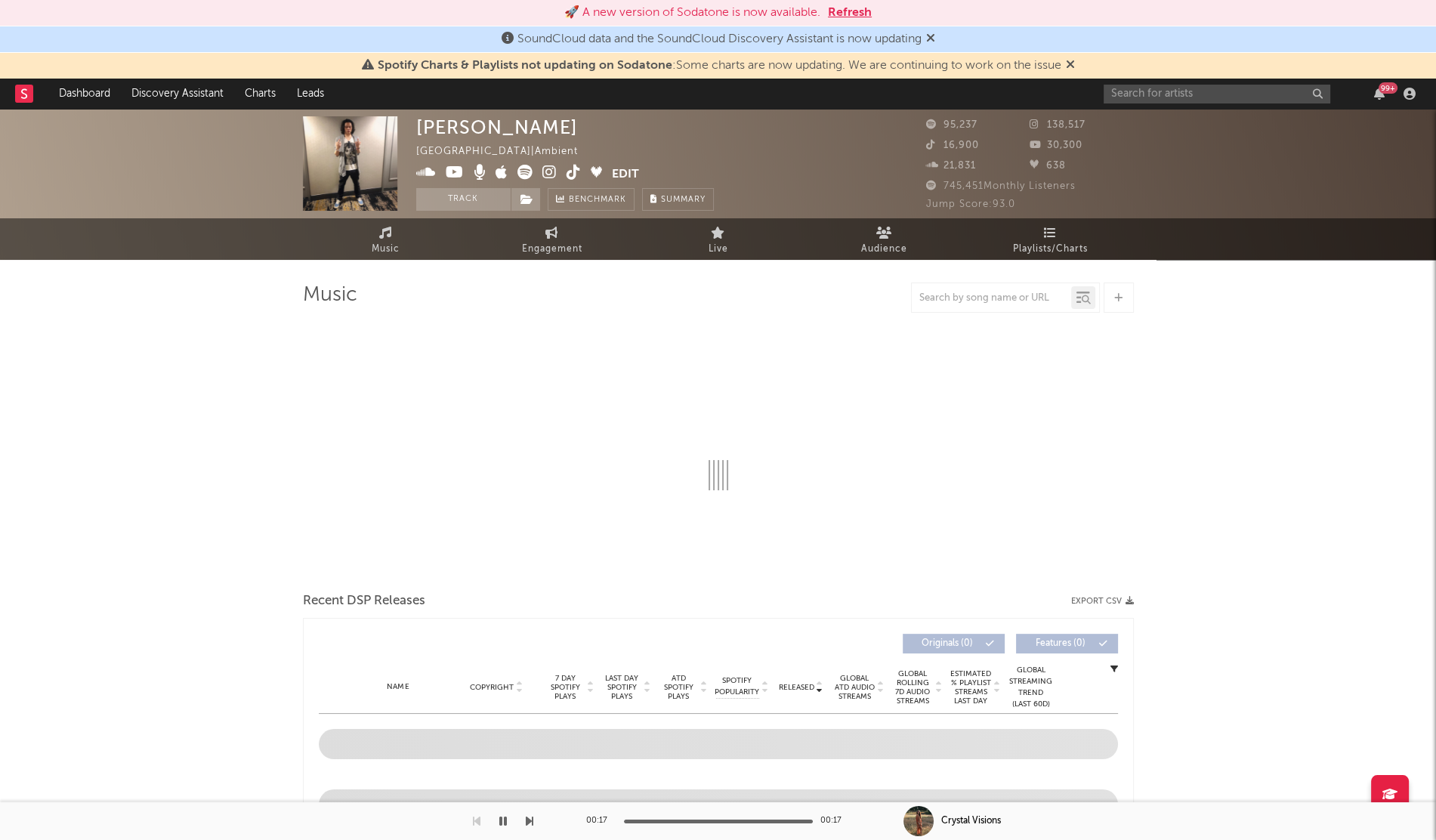
select select "6m"
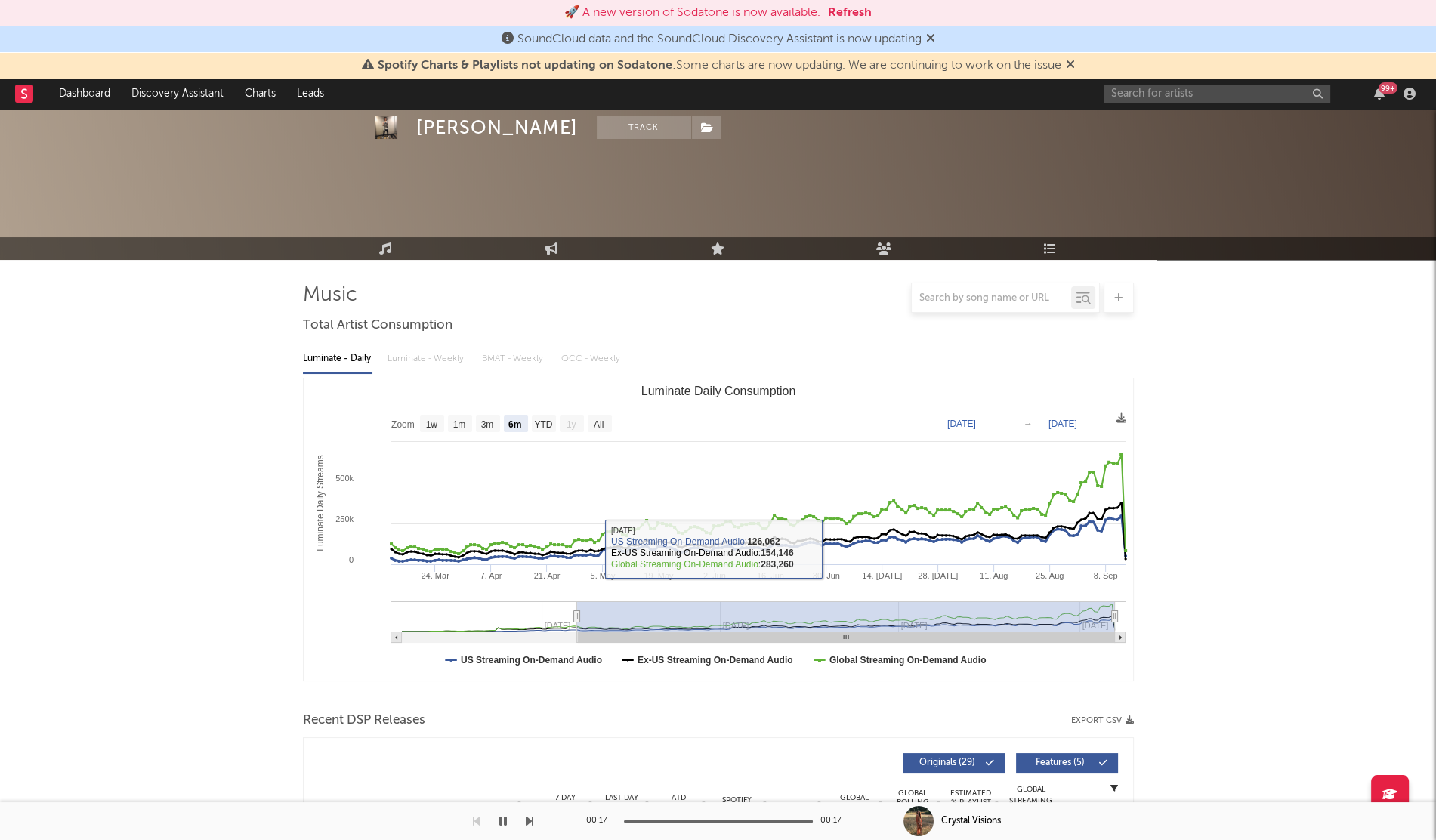
scroll to position [474, 0]
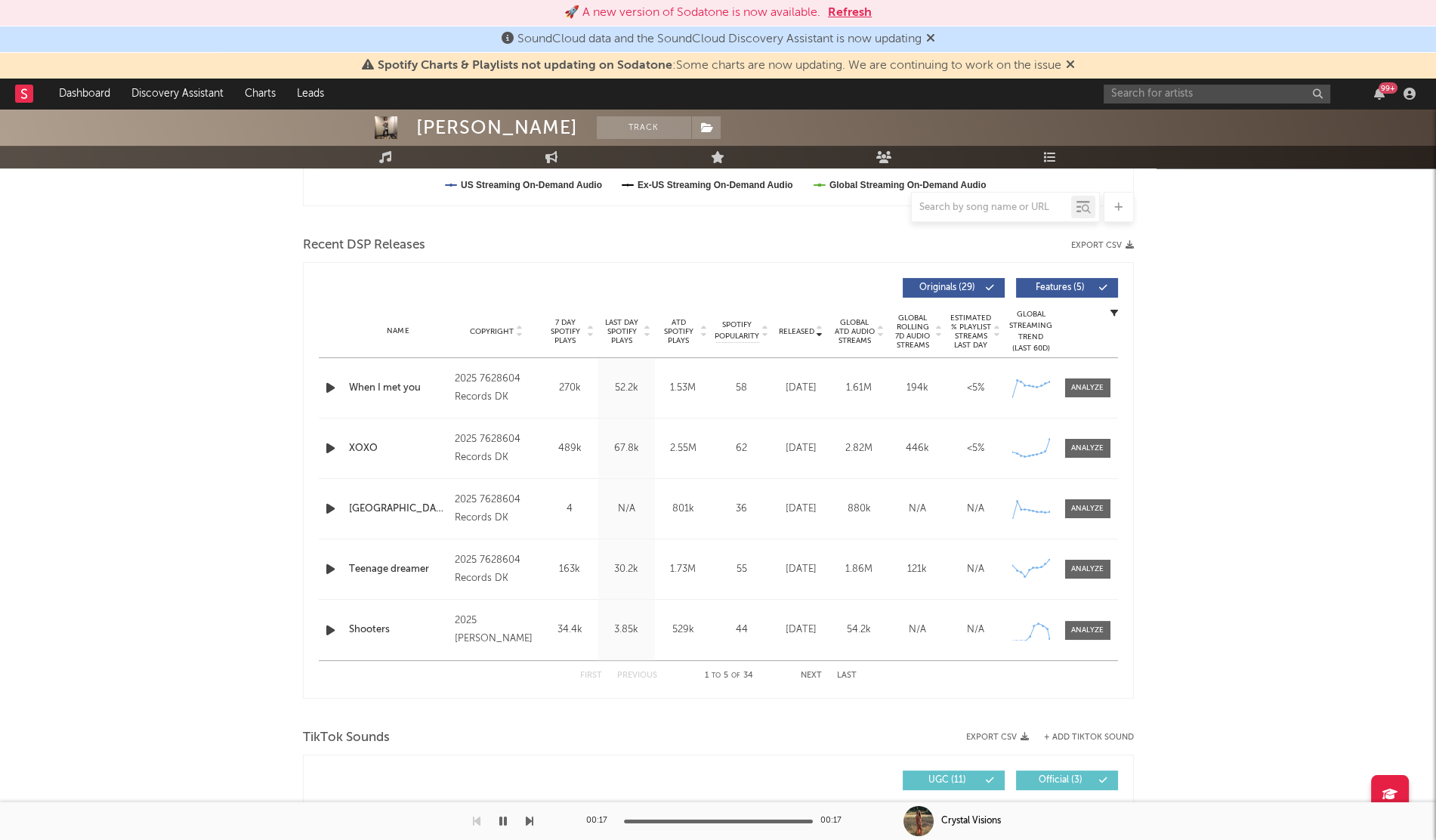
click at [792, 327] on span "Released" at bounding box center [796, 331] width 35 height 9
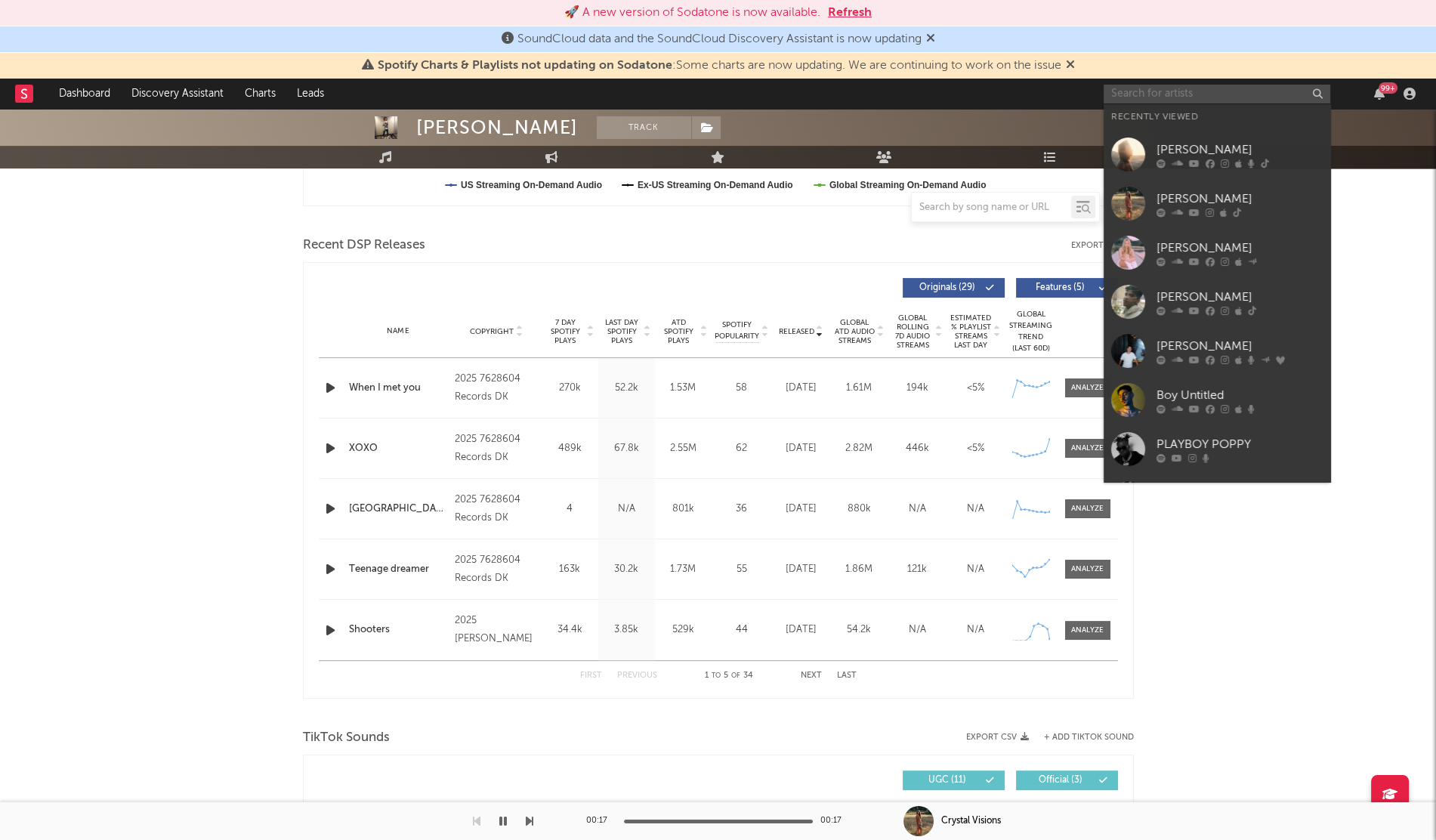
click at [1182, 100] on input "text" at bounding box center [1216, 94] width 226 height 19
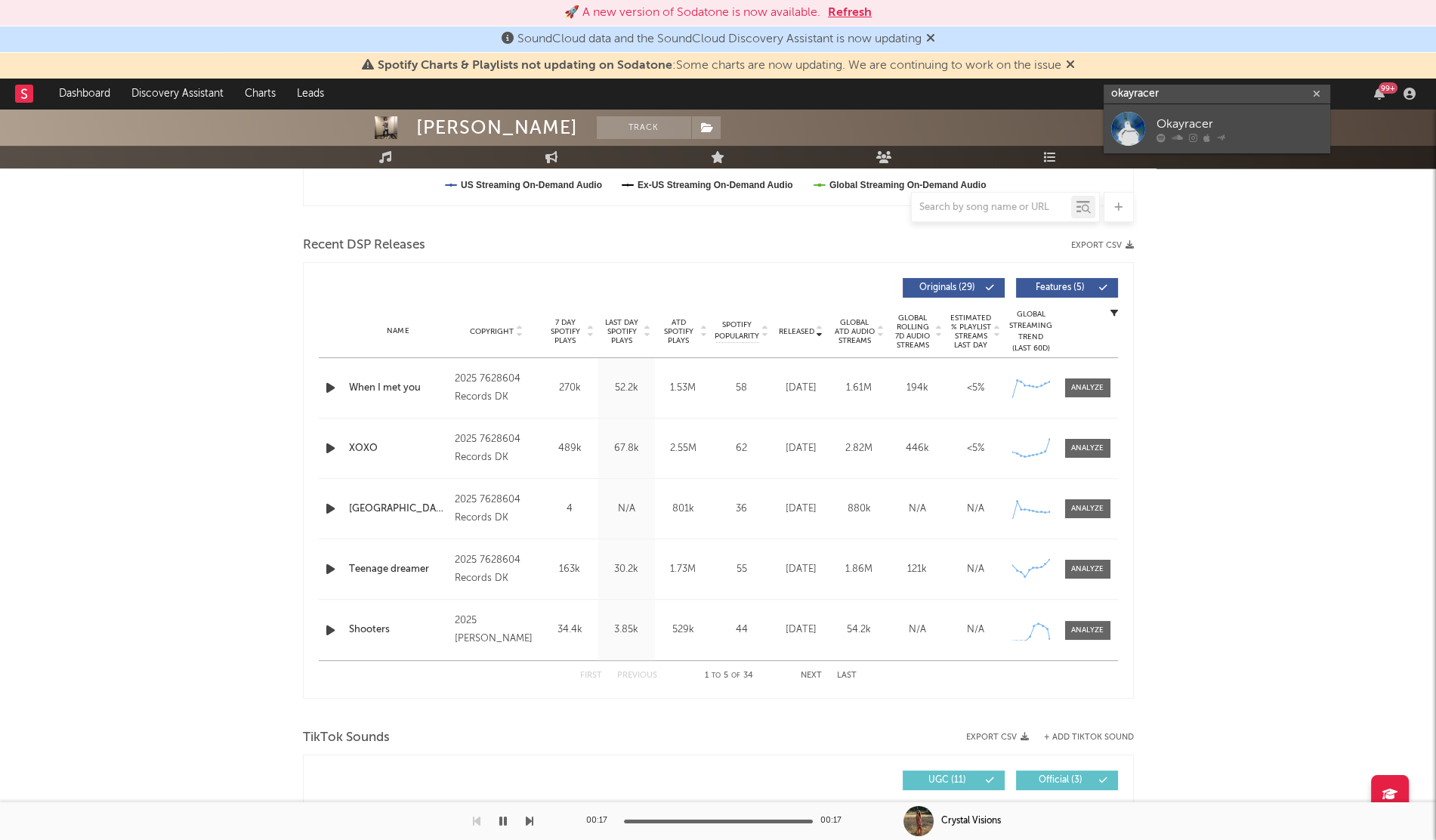
type input "okayracer"
click at [1167, 120] on div "Okayracer" at bounding box center [1239, 123] width 166 height 18
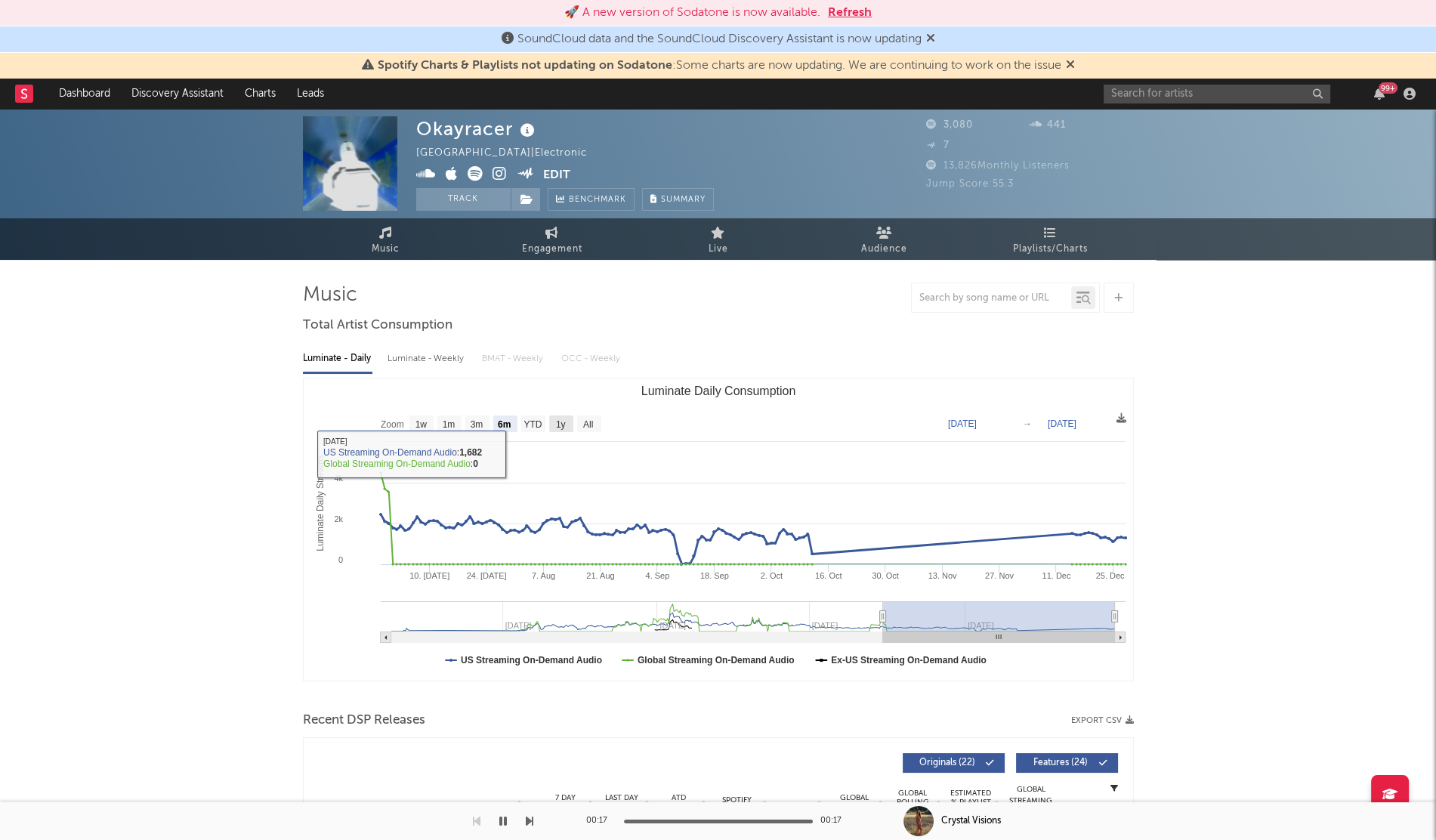
click at [579, 420] on rect "Luminate Daily Consumption" at bounding box center [589, 423] width 25 height 17
select select "All"
type input "[DATE]"
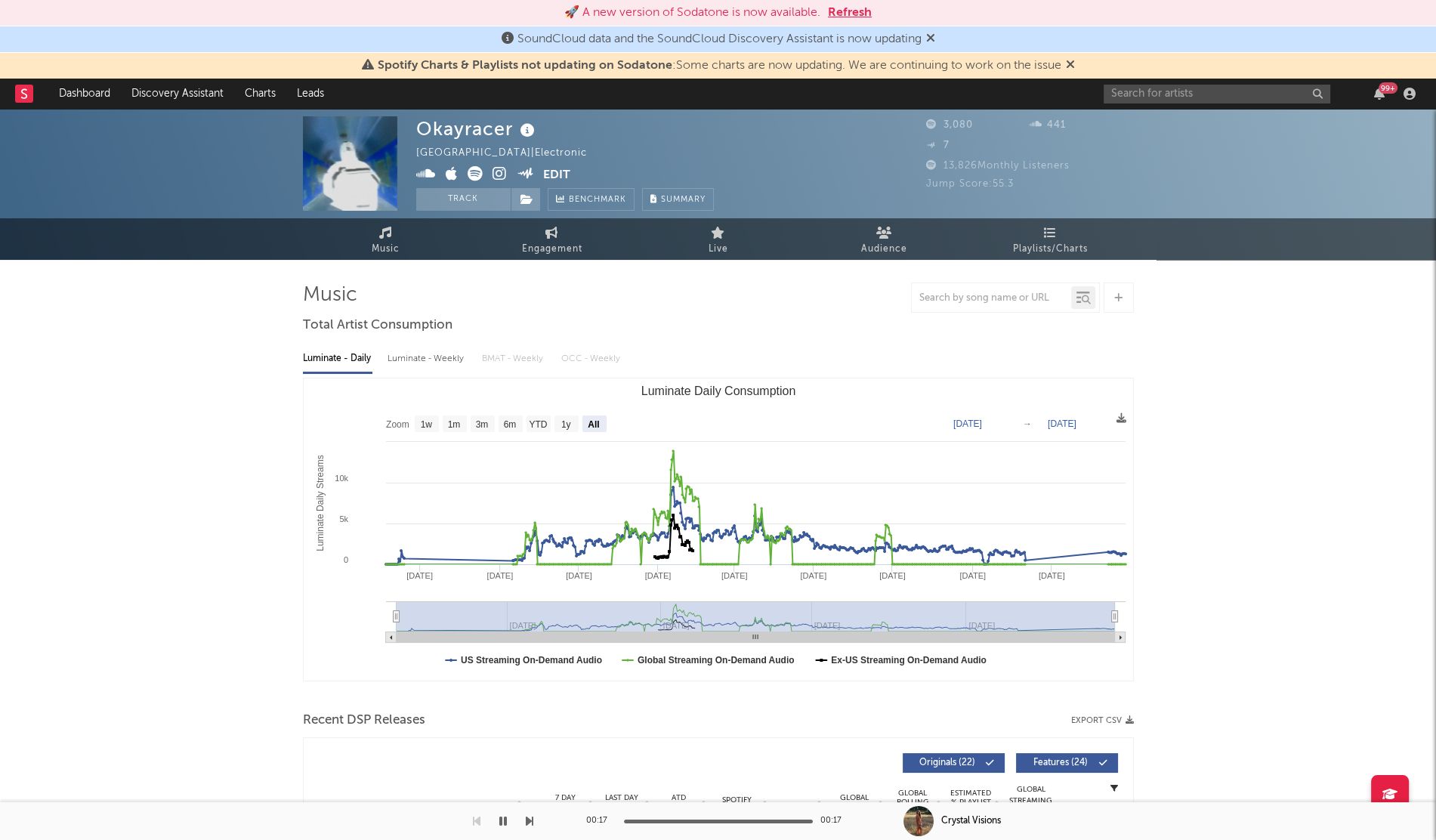
click at [329, 2] on div "🚀 A new version of Sodatone is now available. Refresh" at bounding box center [718, 13] width 1436 height 27
